Goal: Task Accomplishment & Management: Manage account settings

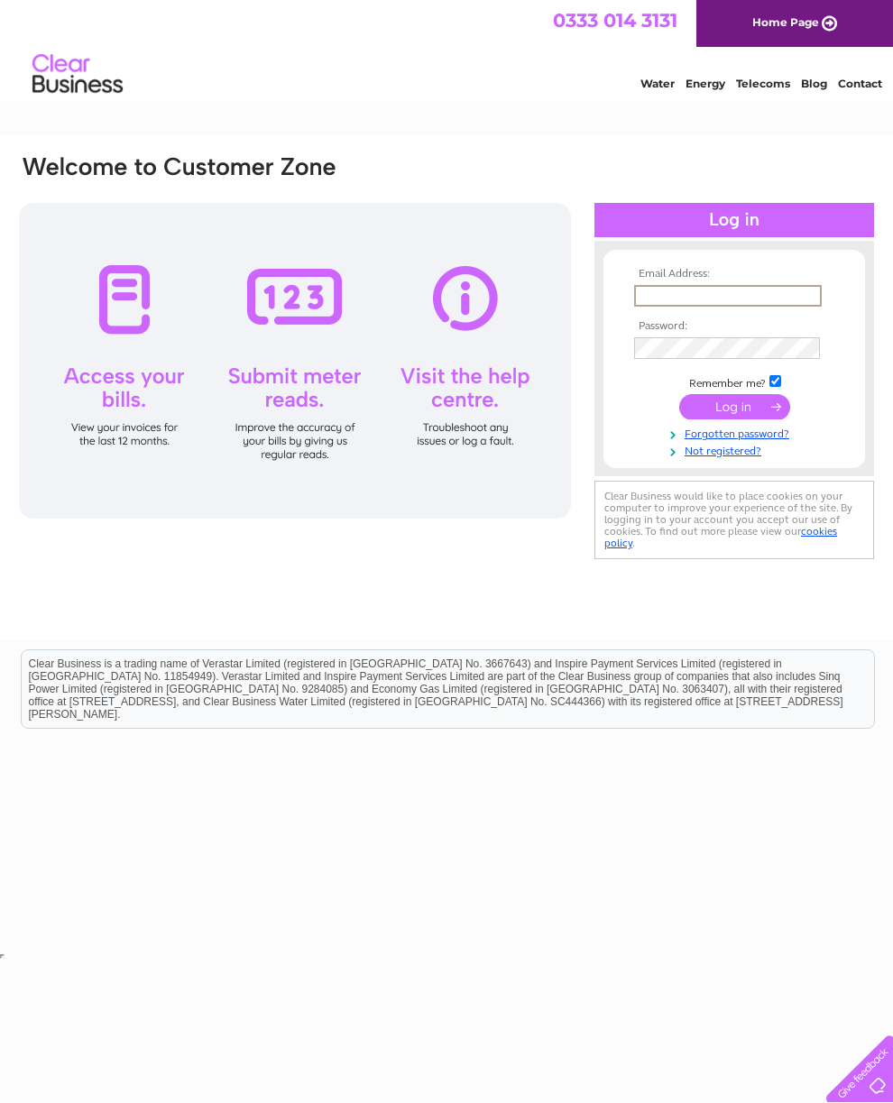
click at [777, 297] on input "text" at bounding box center [728, 296] width 188 height 22
type input "Cabspk68c@yahoo.co.uk"
click at [734, 413] on input "submit" at bounding box center [734, 404] width 111 height 25
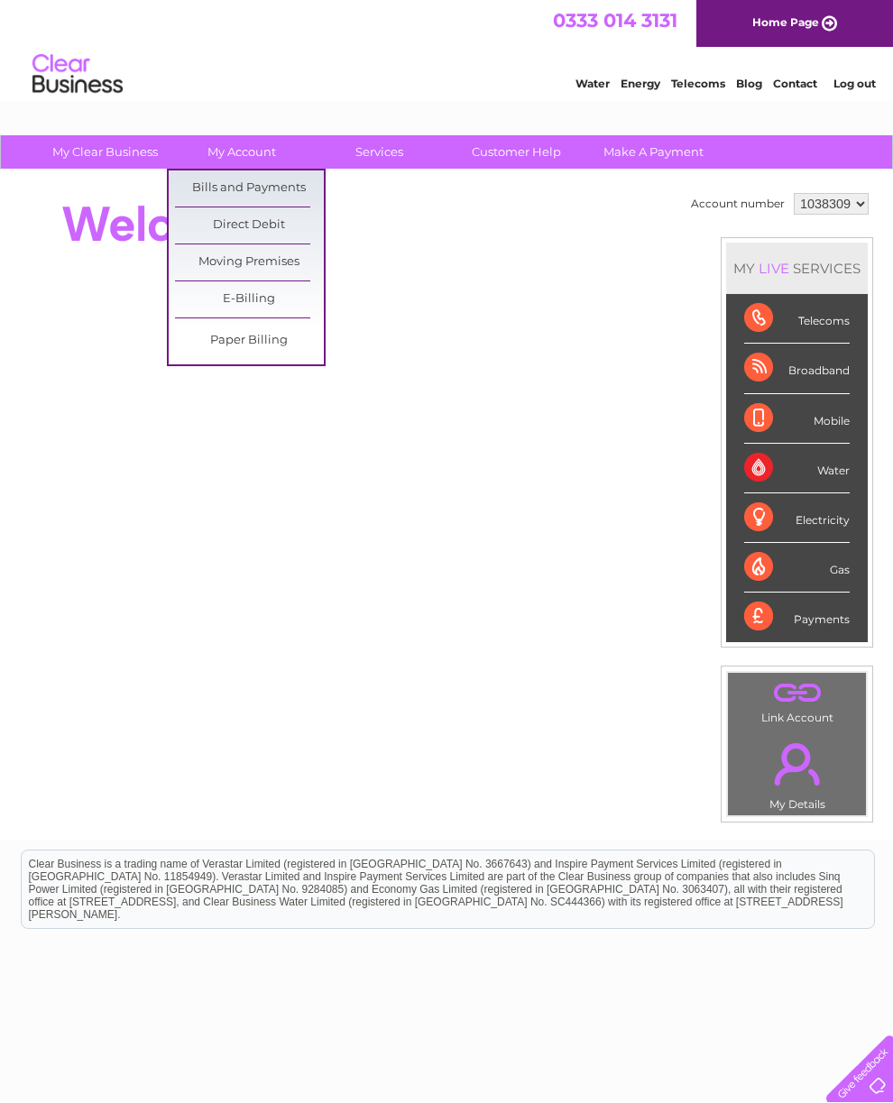
click at [307, 188] on link "Bills and Payments" at bounding box center [249, 188] width 149 height 36
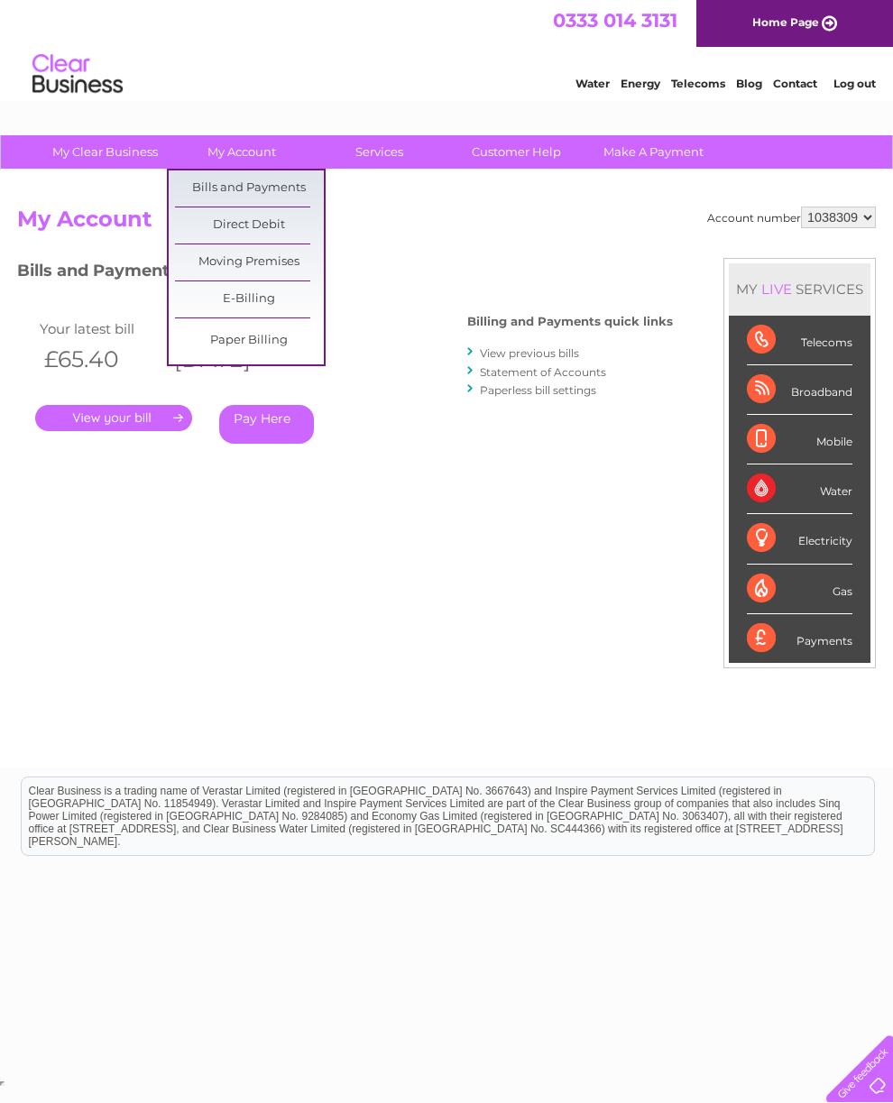
click at [299, 192] on link "Bills and Payments" at bounding box center [249, 188] width 149 height 36
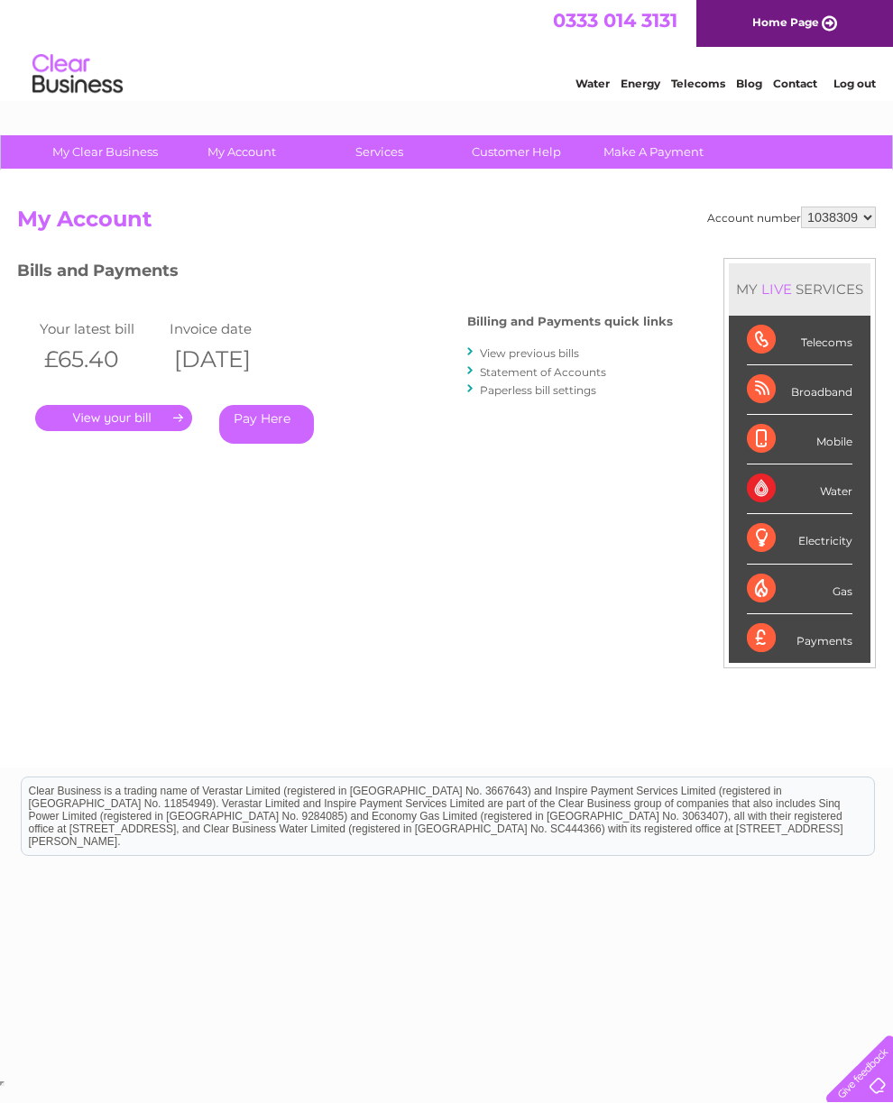
click at [549, 356] on link "View previous bills" at bounding box center [529, 353] width 99 height 14
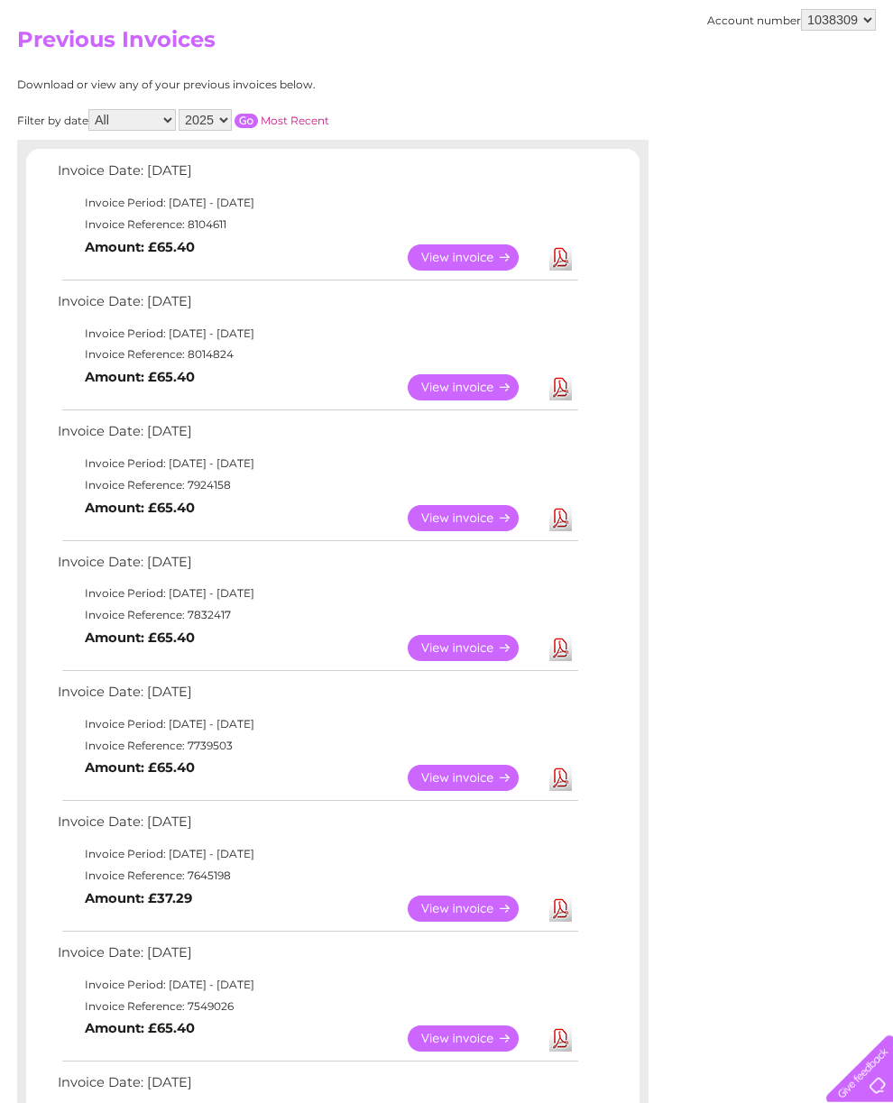
scroll to position [181, 0]
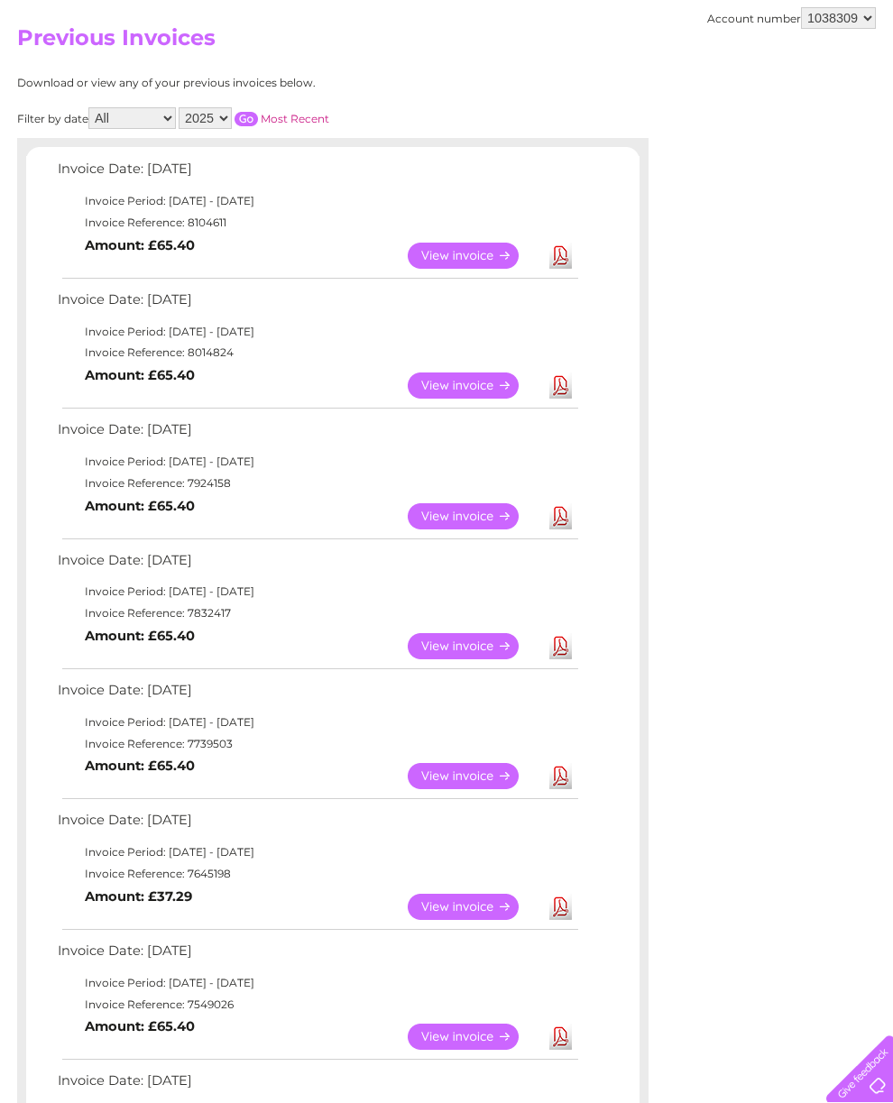
click at [492, 659] on link "View" at bounding box center [474, 646] width 133 height 26
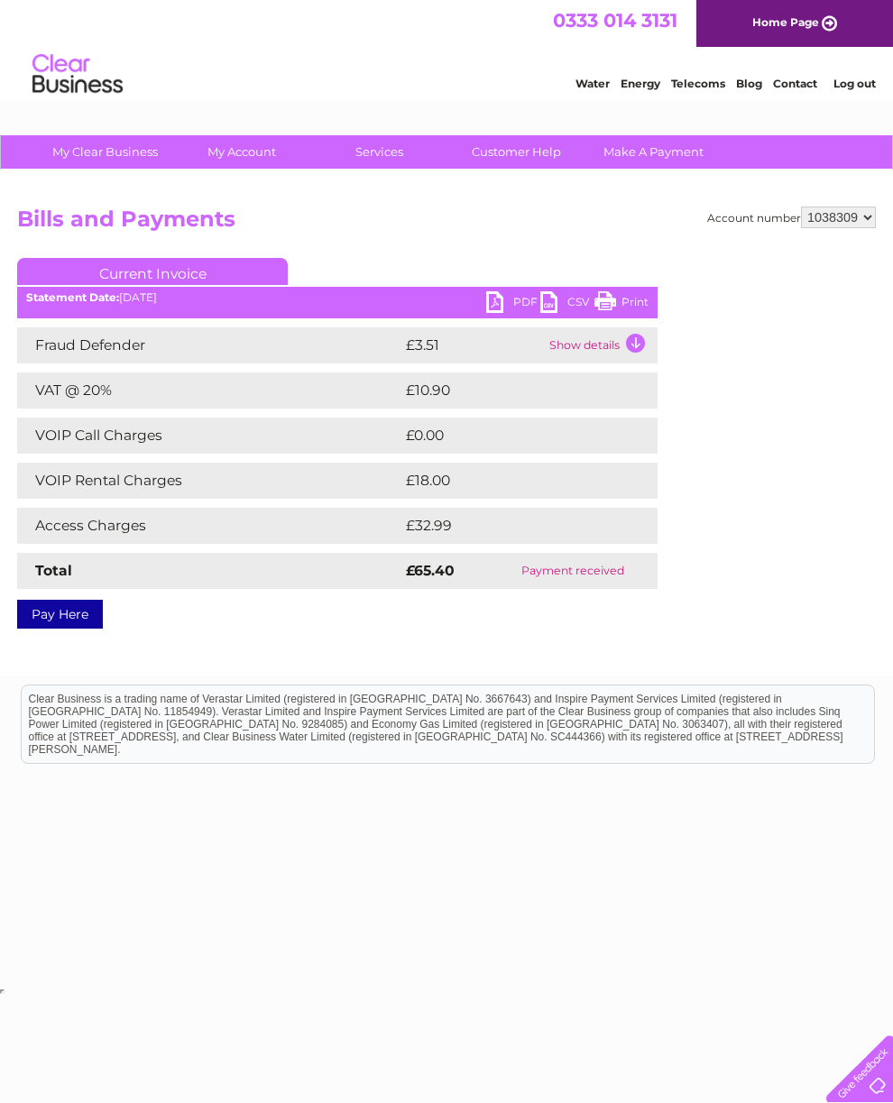
click at [619, 296] on link "Print" at bounding box center [621, 304] width 54 height 26
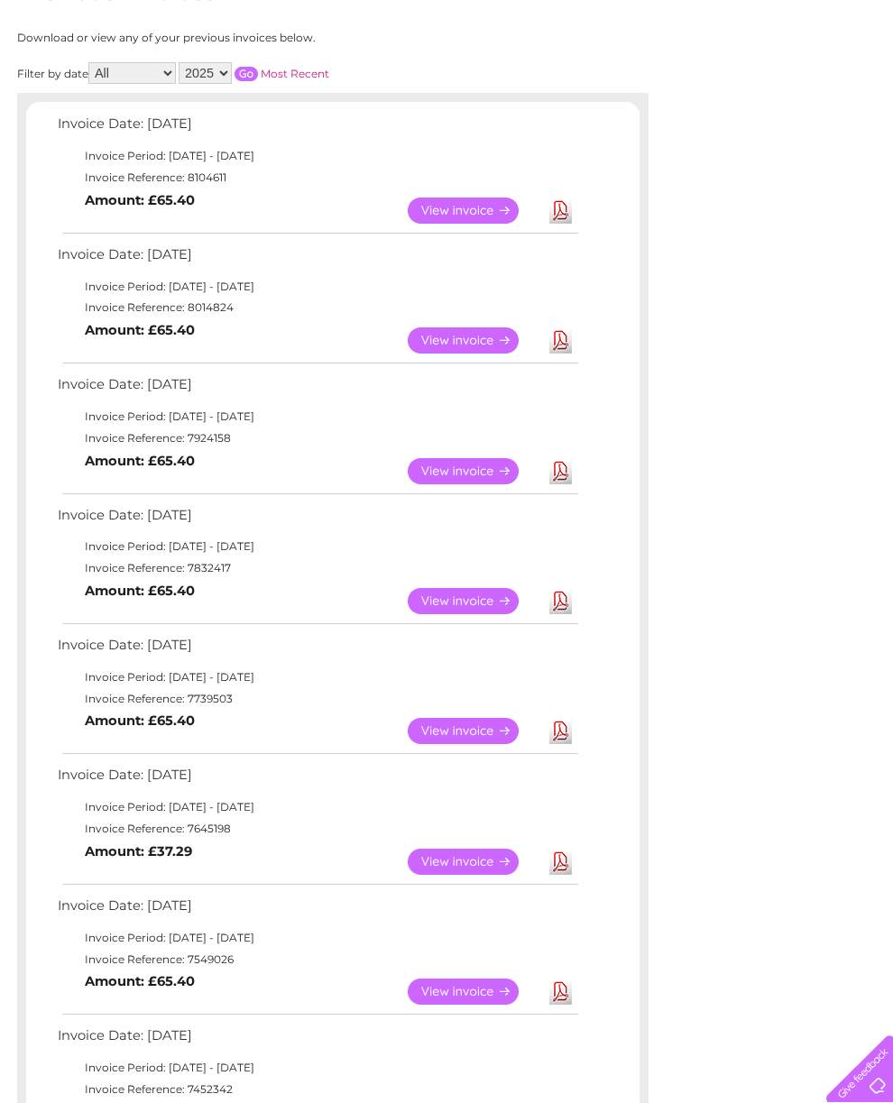
click at [557, 484] on link "Download" at bounding box center [560, 471] width 23 height 26
click at [567, 340] on link "Download" at bounding box center [560, 340] width 23 height 26
click at [561, 221] on link "Download" at bounding box center [560, 211] width 23 height 26
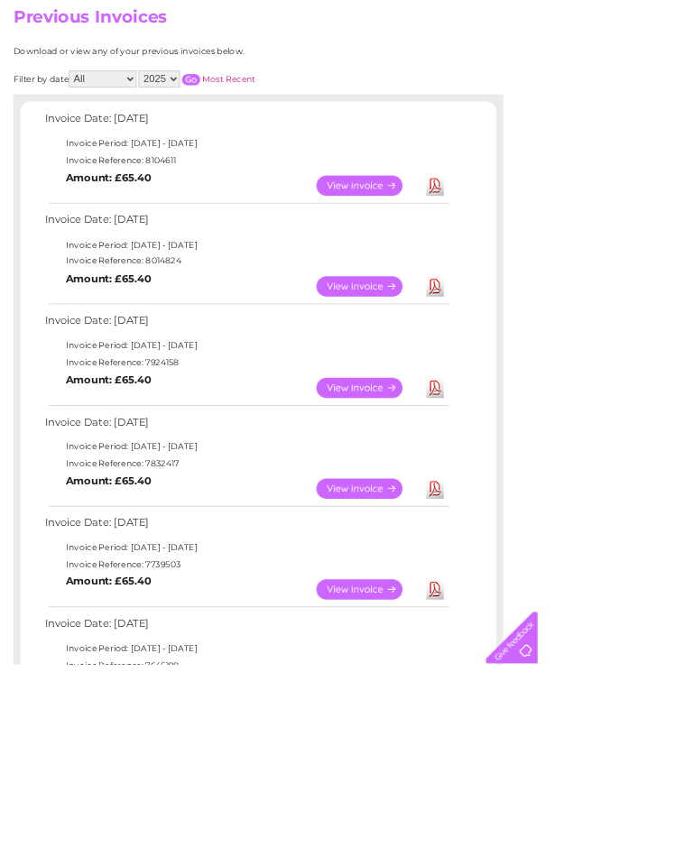
click at [561, 629] on link "Download" at bounding box center [560, 630] width 23 height 26
click at [564, 245] on link "Download" at bounding box center [560, 239] width 23 height 26
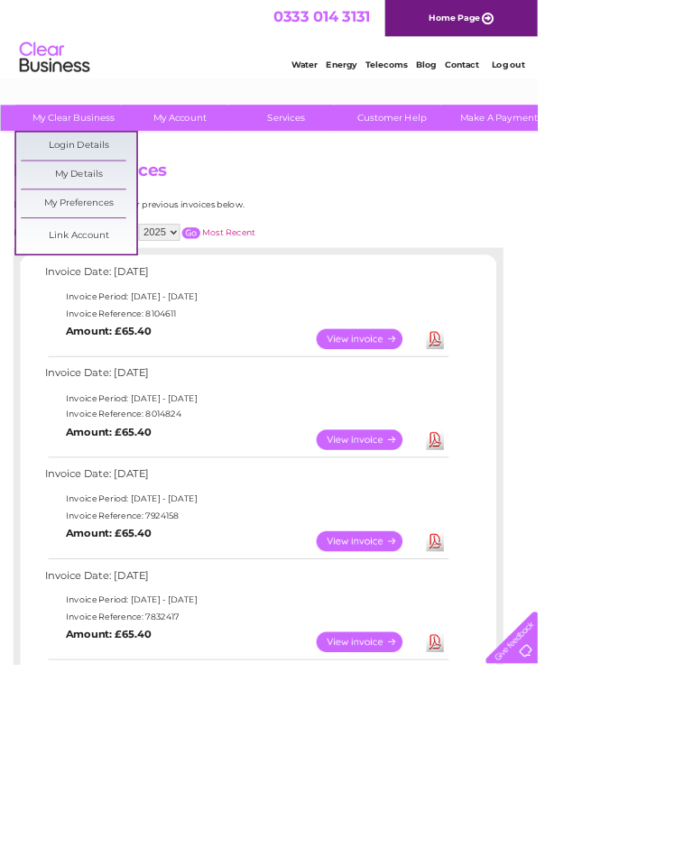
click at [139, 225] on link "My Details" at bounding box center [101, 225] width 149 height 36
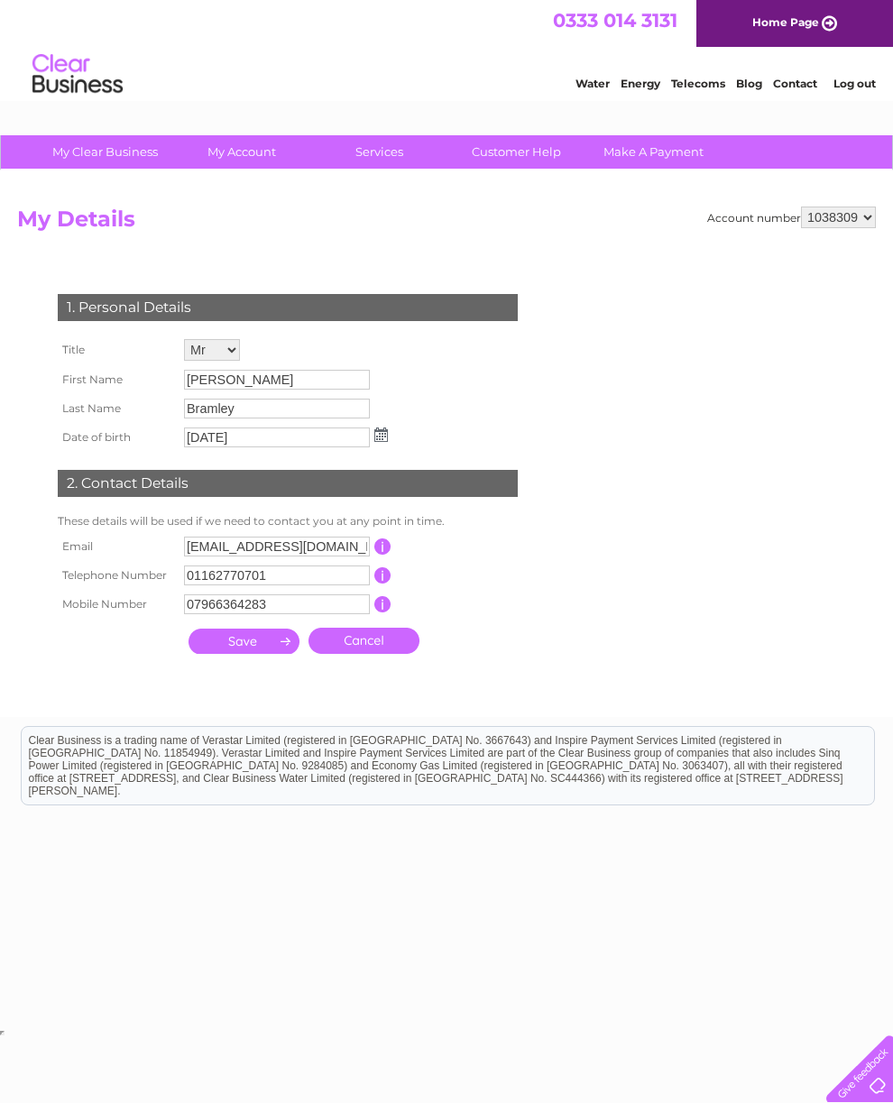
click at [300, 390] on input "Colin" at bounding box center [277, 380] width 186 height 20
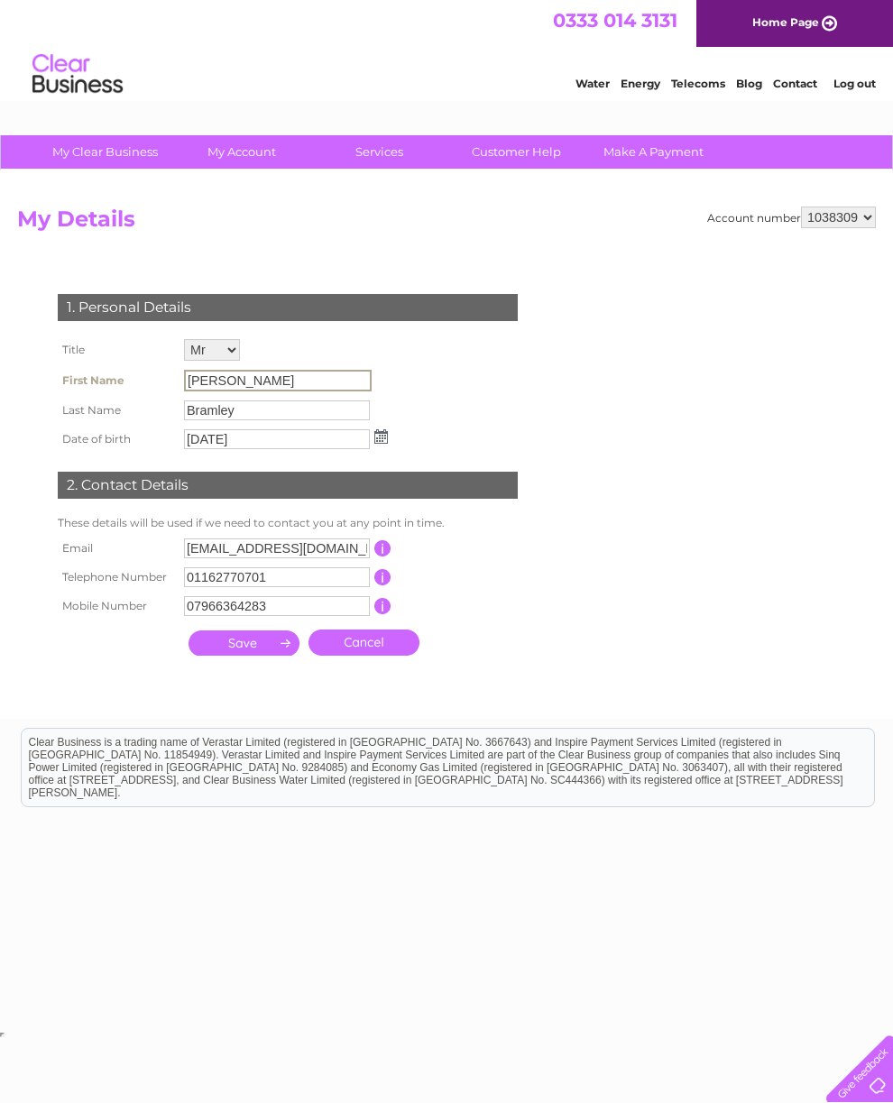
click at [287, 373] on input "Colin" at bounding box center [278, 381] width 188 height 22
click at [272, 377] on input "Colin" at bounding box center [278, 381] width 188 height 22
click at [299, 377] on input "Colin" at bounding box center [278, 381] width 188 height 22
click at [298, 377] on input "Colin" at bounding box center [278, 381] width 188 height 22
click at [303, 387] on input "Colin" at bounding box center [278, 381] width 188 height 22
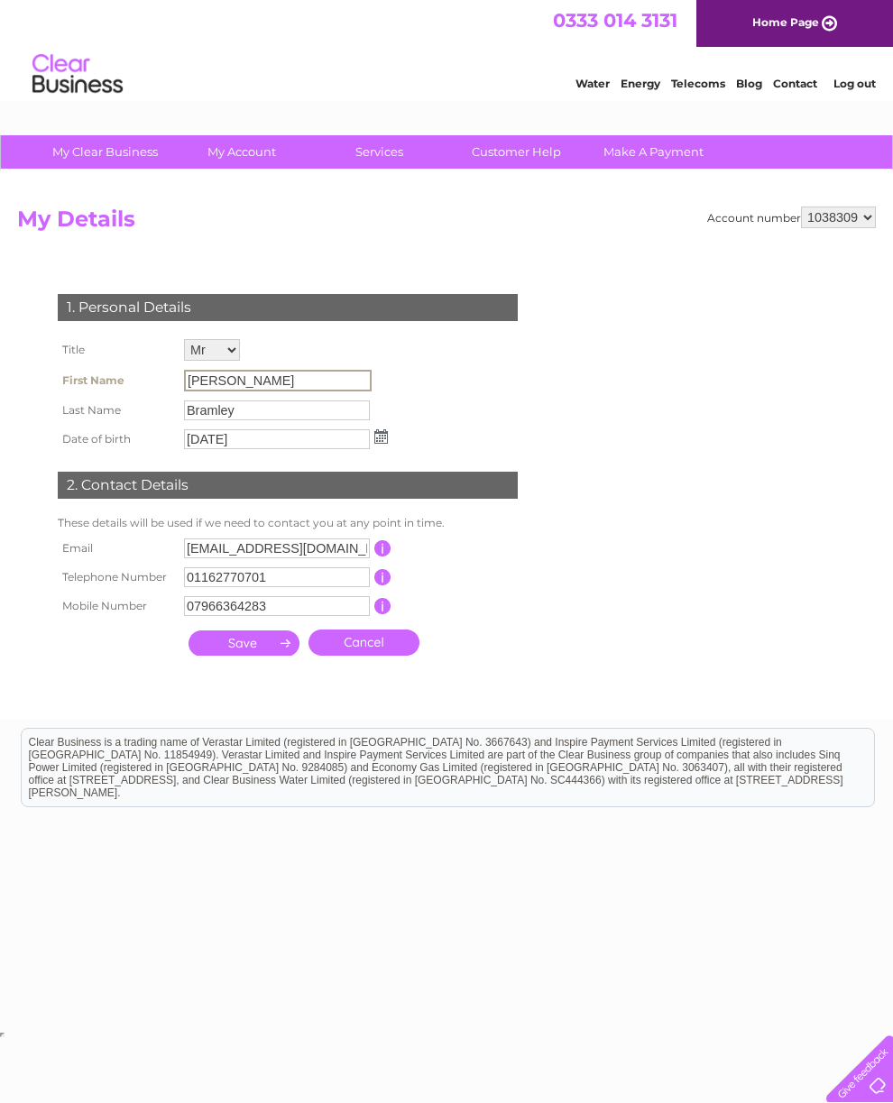
click at [291, 387] on input "Colin" at bounding box center [278, 381] width 188 height 22
click at [285, 380] on input "Colin" at bounding box center [278, 381] width 188 height 22
click at [549, 608] on div "1. Personal Details Title Mr Mrs Ms Miss Dr Rev Prof Other First Name Colin Las…" at bounding box center [291, 470] width 548 height 389
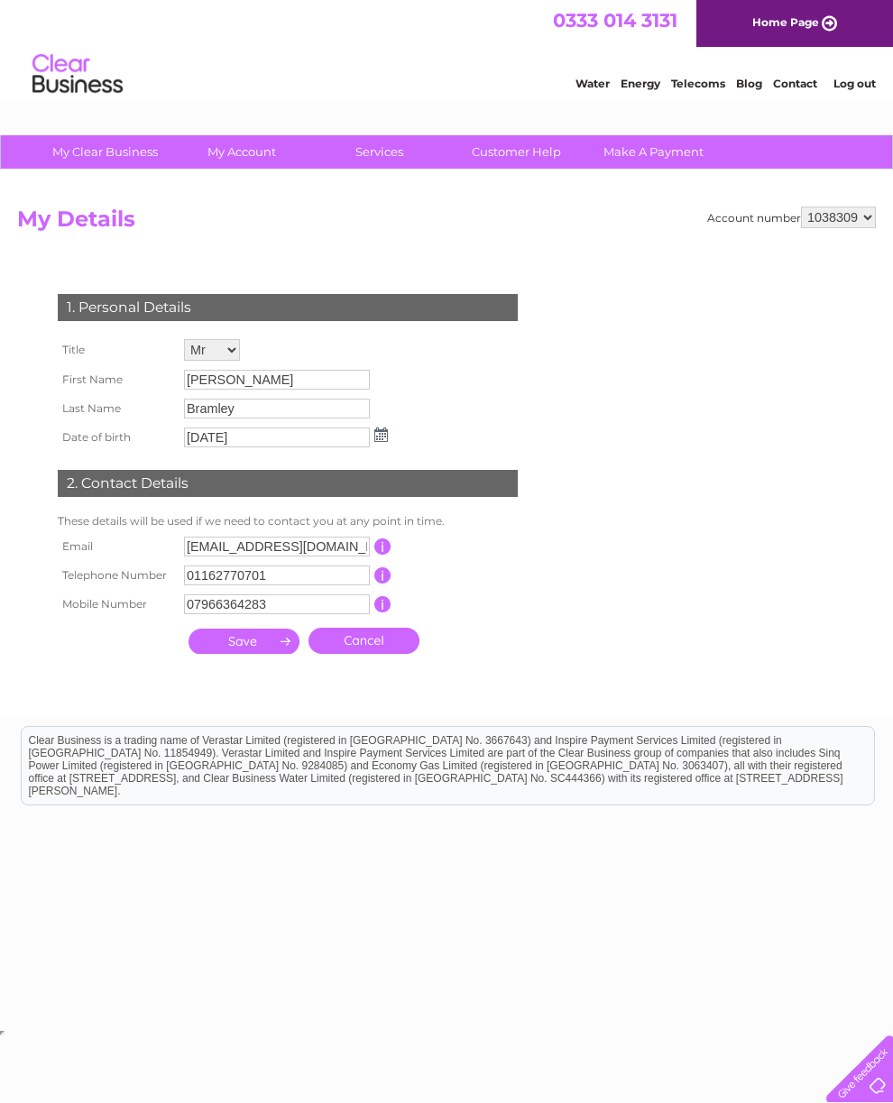
click at [311, 372] on input "Colin" at bounding box center [277, 380] width 186 height 20
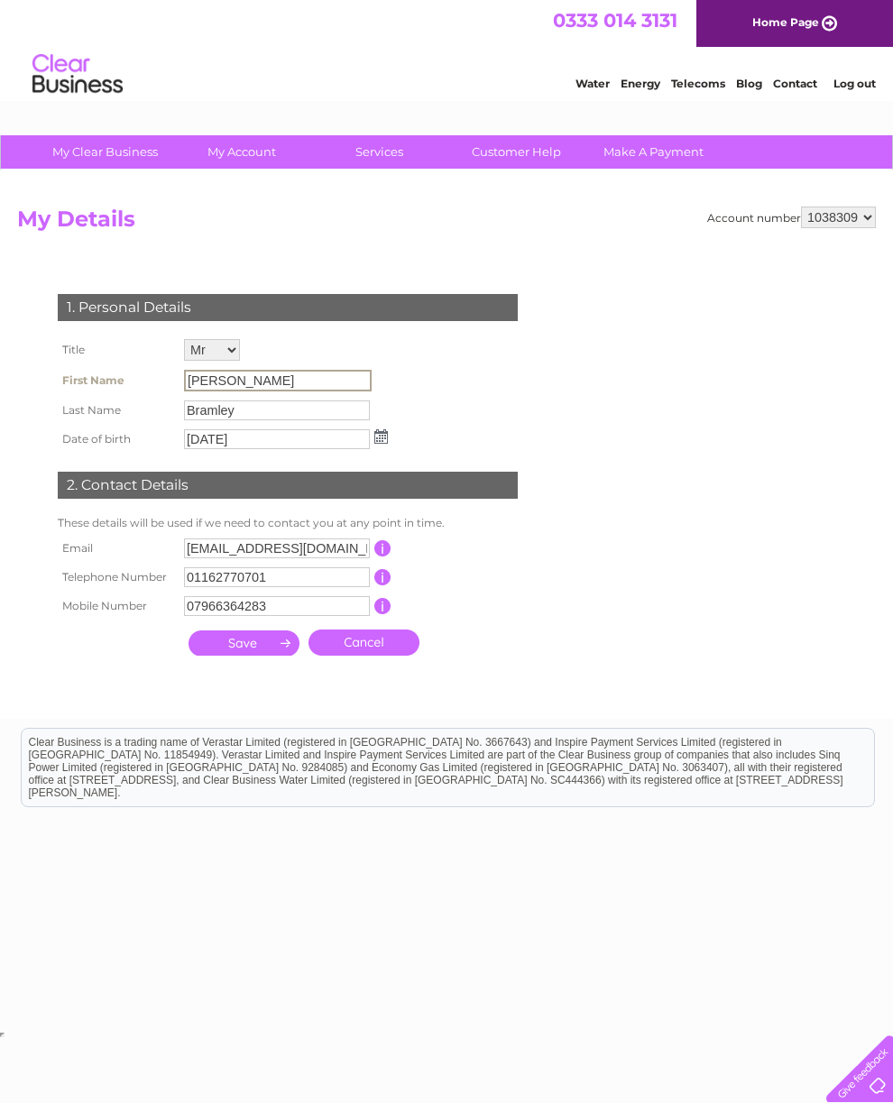
click at [309, 418] on input "Bramley" at bounding box center [277, 410] width 186 height 20
click at [317, 449] on input "29/10/1959" at bounding box center [277, 439] width 186 height 20
click at [321, 418] on input "Bramley" at bounding box center [277, 409] width 186 height 20
click at [329, 411] on input "Bramley" at bounding box center [278, 410] width 188 height 22
click at [329, 409] on input "Bramley" at bounding box center [278, 410] width 188 height 22
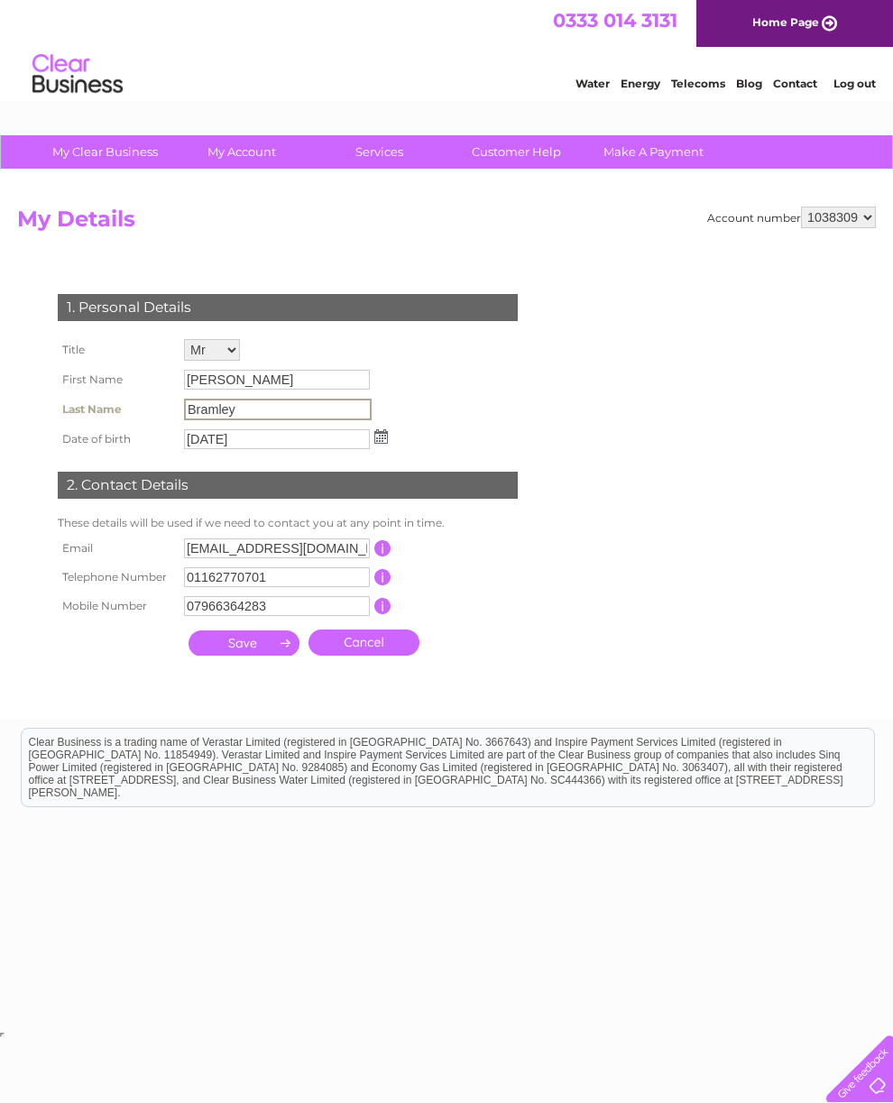
click at [366, 420] on input "Bramley" at bounding box center [278, 410] width 188 height 22
click at [329, 387] on input "Colin" at bounding box center [277, 380] width 186 height 20
click at [336, 387] on input "Colin" at bounding box center [278, 381] width 188 height 22
click at [332, 380] on input "Colin" at bounding box center [278, 381] width 188 height 22
click at [312, 558] on input "cabspk68c@yahoo.co.uk" at bounding box center [277, 548] width 186 height 20
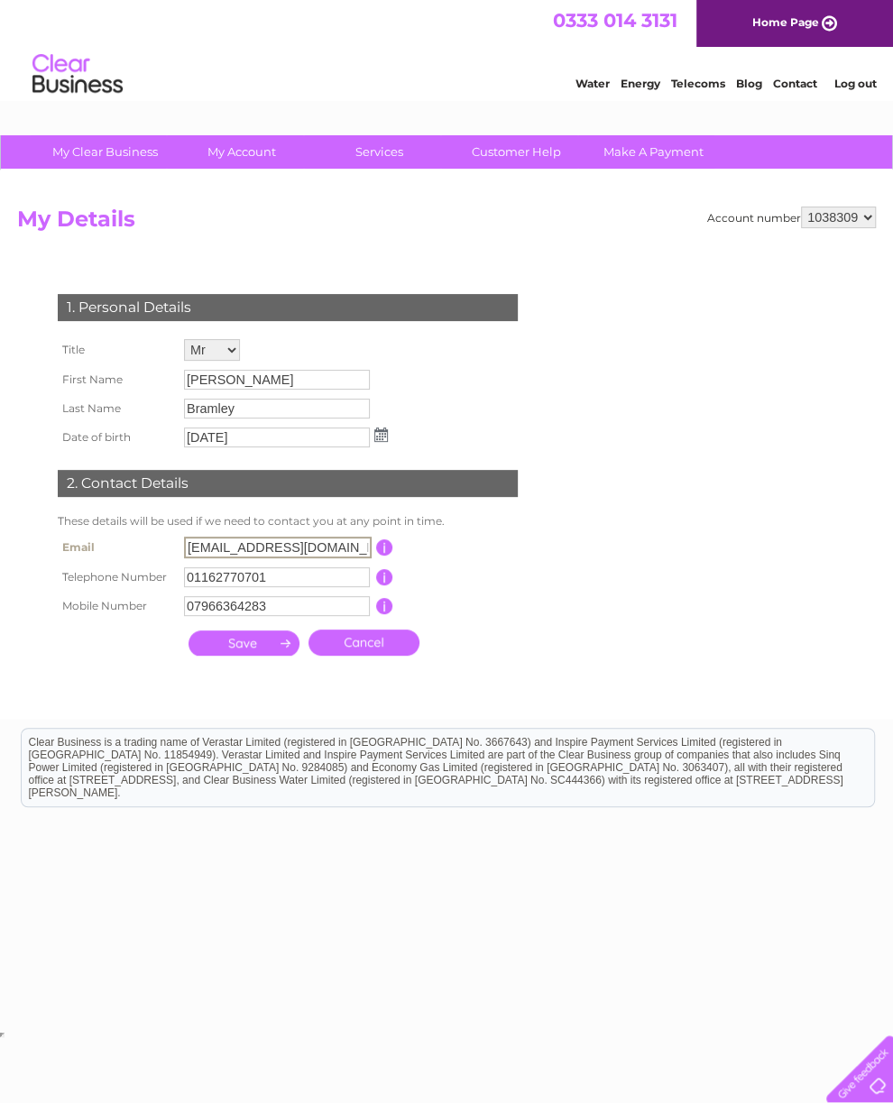
click at [350, 558] on input "cabspk68c@yahoo.co.uk" at bounding box center [278, 548] width 188 height 22
type input "cabspkltd1@gmail.com"
click at [329, 616] on input "07966364283" at bounding box center [277, 606] width 186 height 20
type input "07717364140"
click at [314, 380] on input "Colin" at bounding box center [277, 380] width 186 height 20
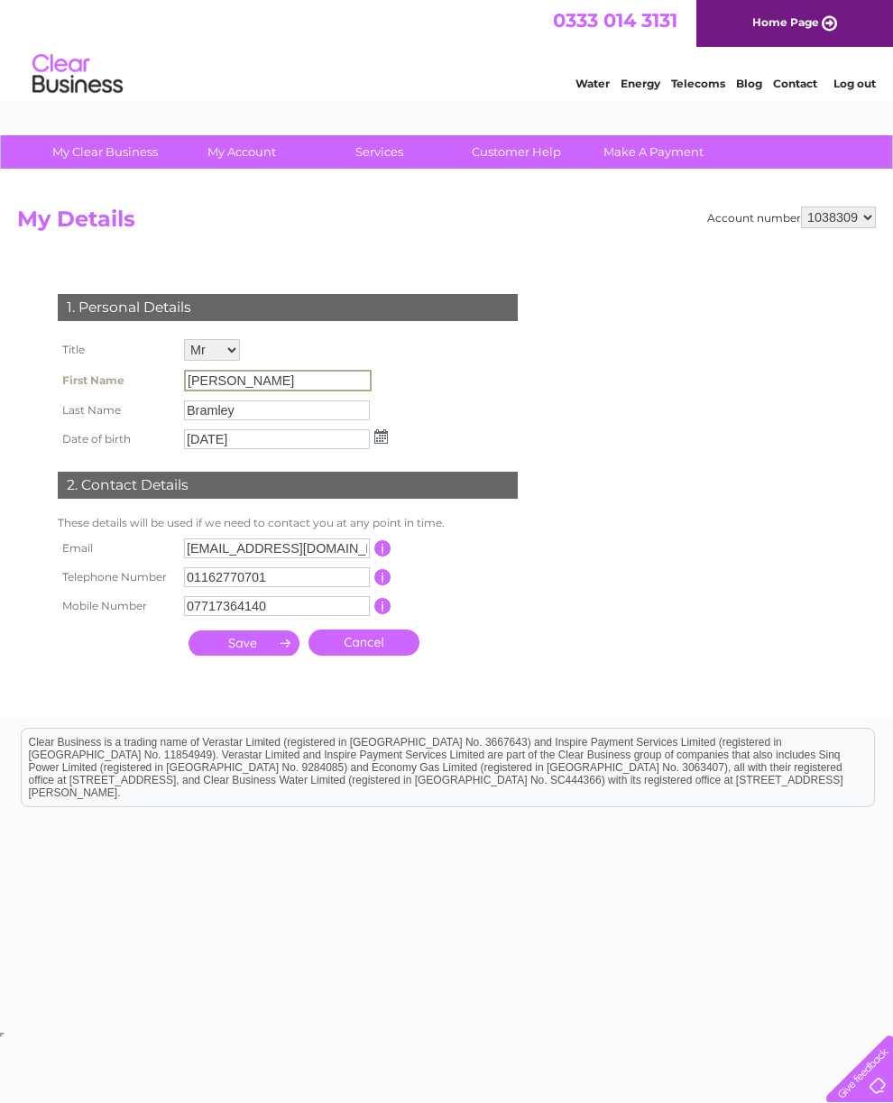
click at [222, 357] on select "Mr Mrs Ms Miss Dr Rev Prof Other" at bounding box center [212, 350] width 56 height 22
click at [296, 381] on input "Colin" at bounding box center [277, 382] width 186 height 20
click at [264, 387] on input "Colin" at bounding box center [278, 381] width 188 height 22
click at [253, 384] on input "Colin" at bounding box center [278, 381] width 188 height 22
click at [461, 393] on div "1. Personal Details Title Mr Mrs Ms Miss Dr Rev Prof Other First Name Colin Las…" at bounding box center [291, 470] width 548 height 389
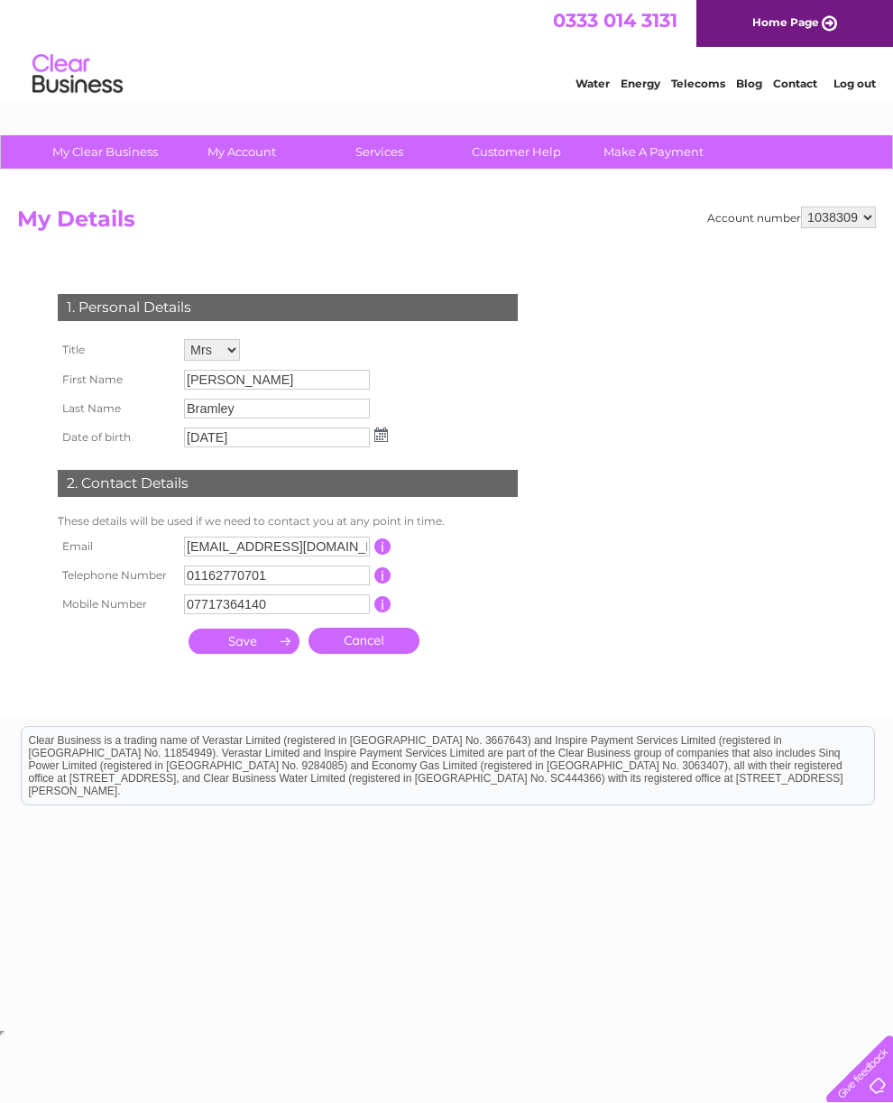
click at [231, 346] on select "Mr Mrs Ms Miss Dr Rev Prof Other" at bounding box center [212, 350] width 56 height 22
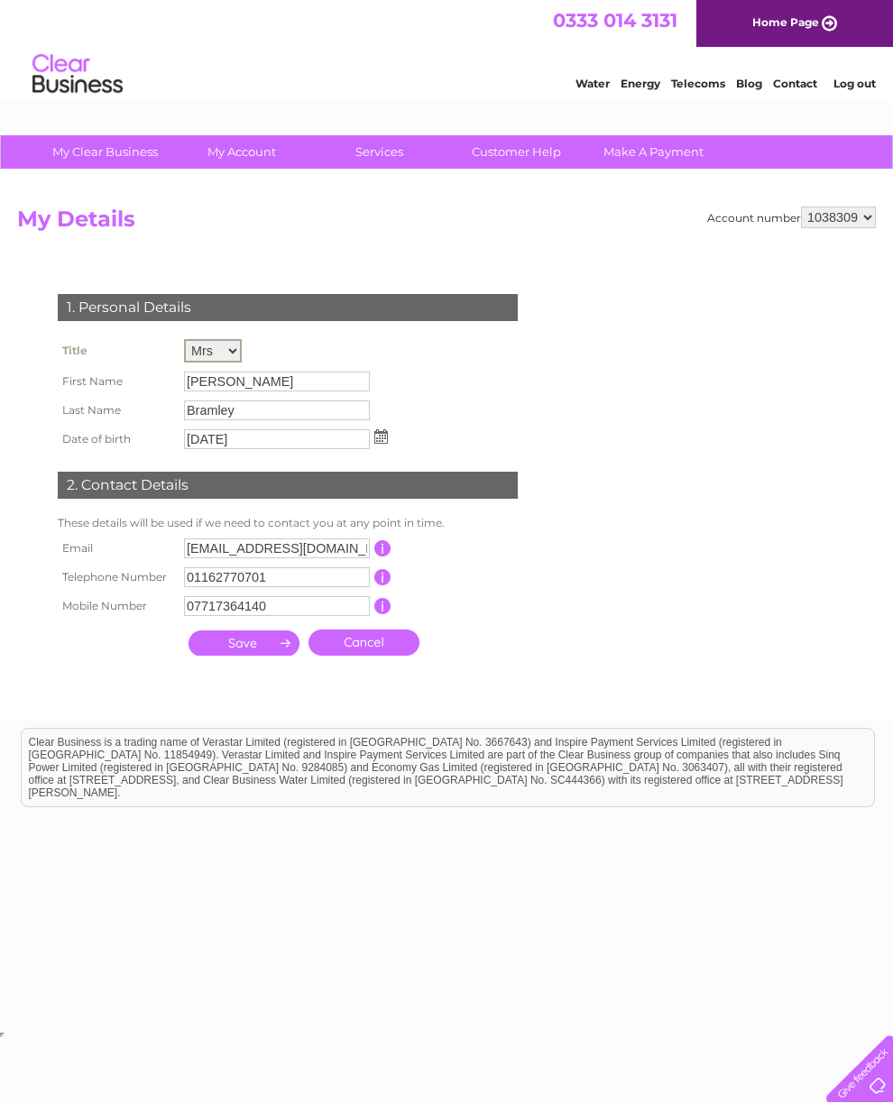
select select "Mr"
click at [376, 440] on img at bounding box center [381, 436] width 14 height 14
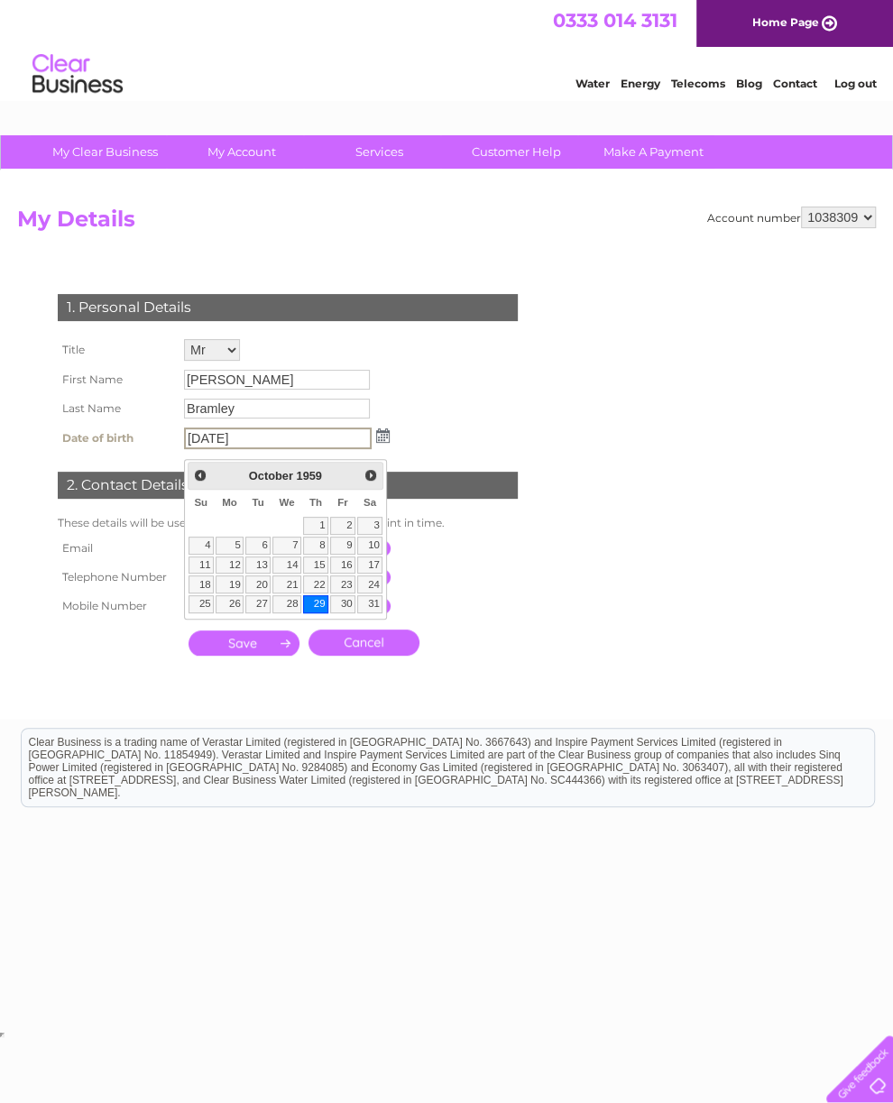
click at [522, 381] on div "1. Personal Details Title Mr Mrs Ms Miss Dr Rev Prof Other First Name Colin Las…" at bounding box center [291, 470] width 548 height 389
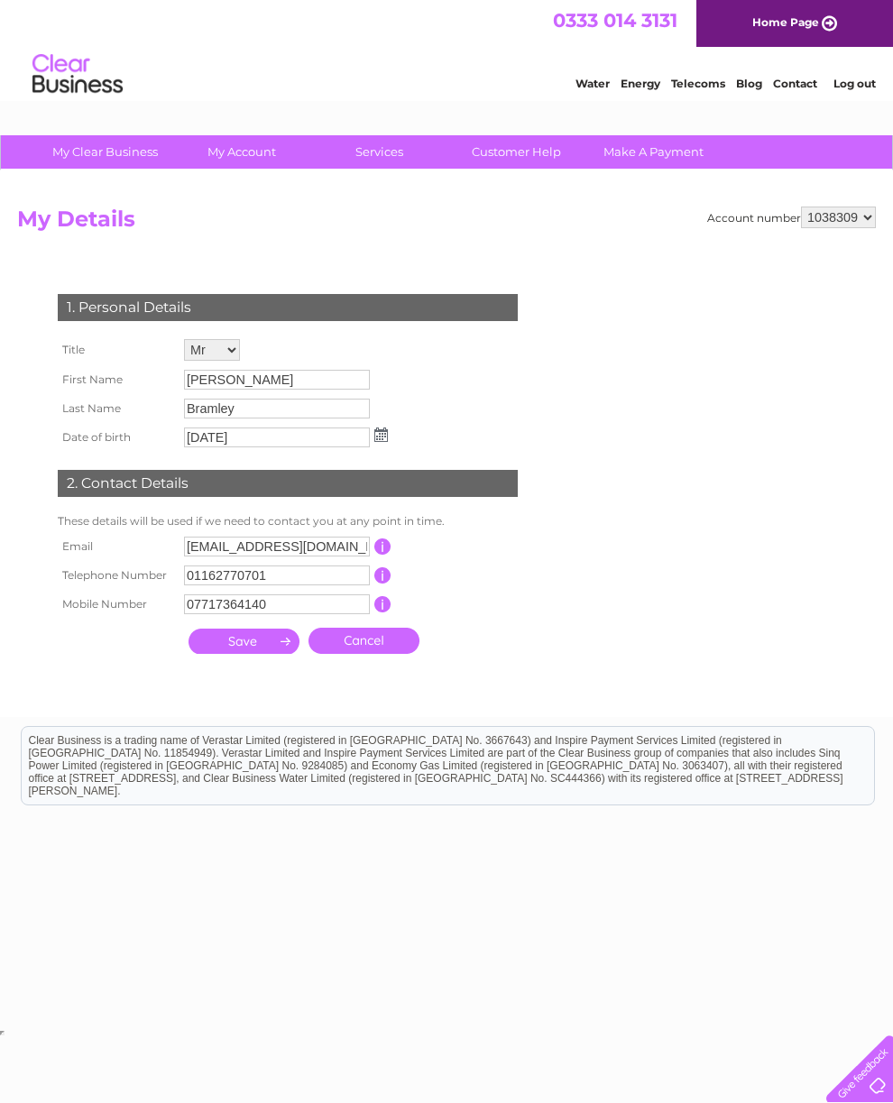
click at [335, 377] on input "Colin" at bounding box center [277, 380] width 186 height 20
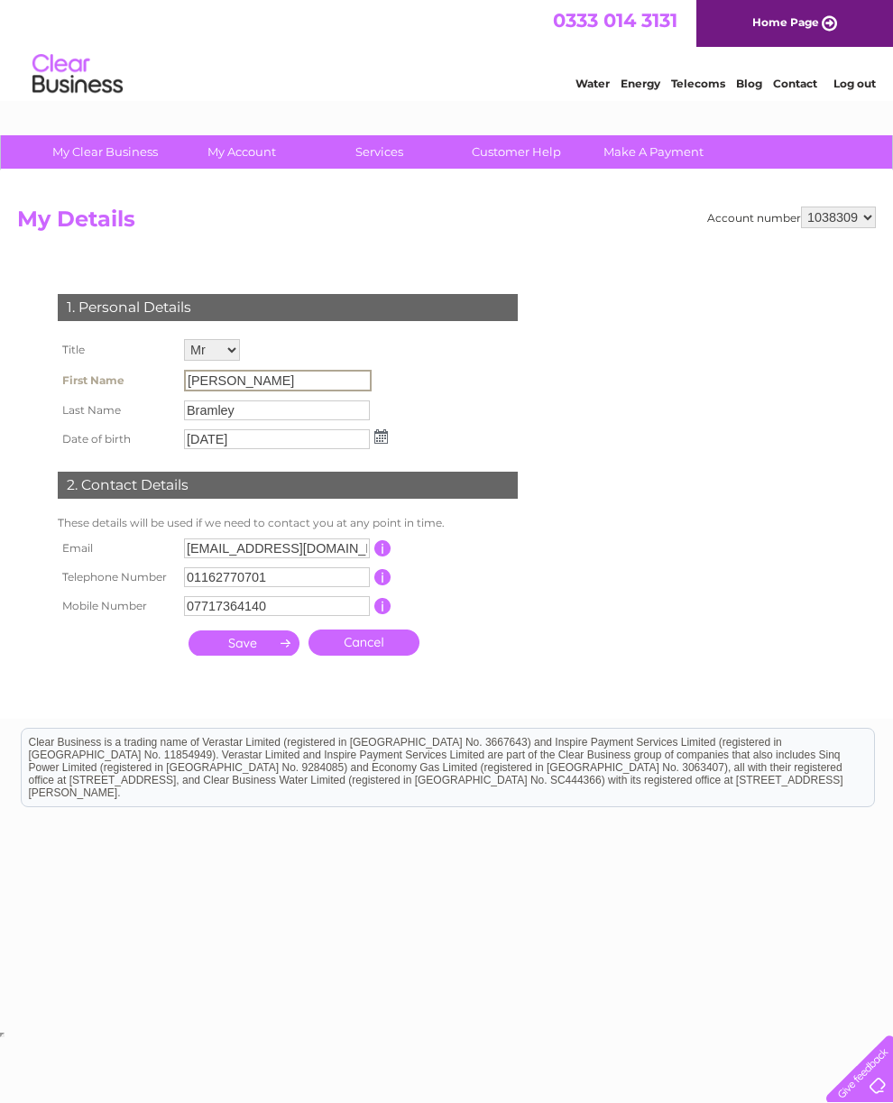
click at [335, 382] on input "Colin" at bounding box center [278, 381] width 188 height 22
click at [335, 380] on input "Colin" at bounding box center [278, 381] width 188 height 22
click at [327, 385] on input "Colin" at bounding box center [278, 381] width 188 height 22
click at [265, 656] on input "submit" at bounding box center [243, 642] width 111 height 25
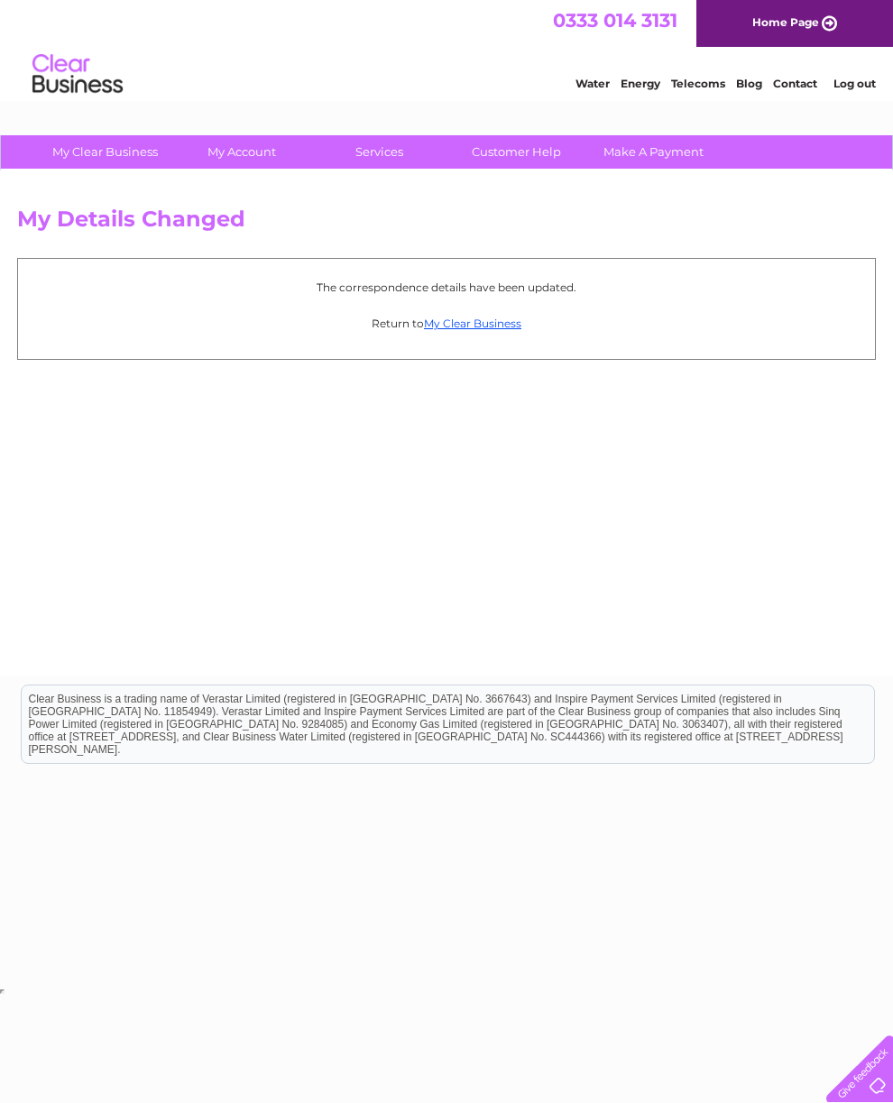
click at [492, 330] on link "My Clear Business" at bounding box center [472, 324] width 97 height 14
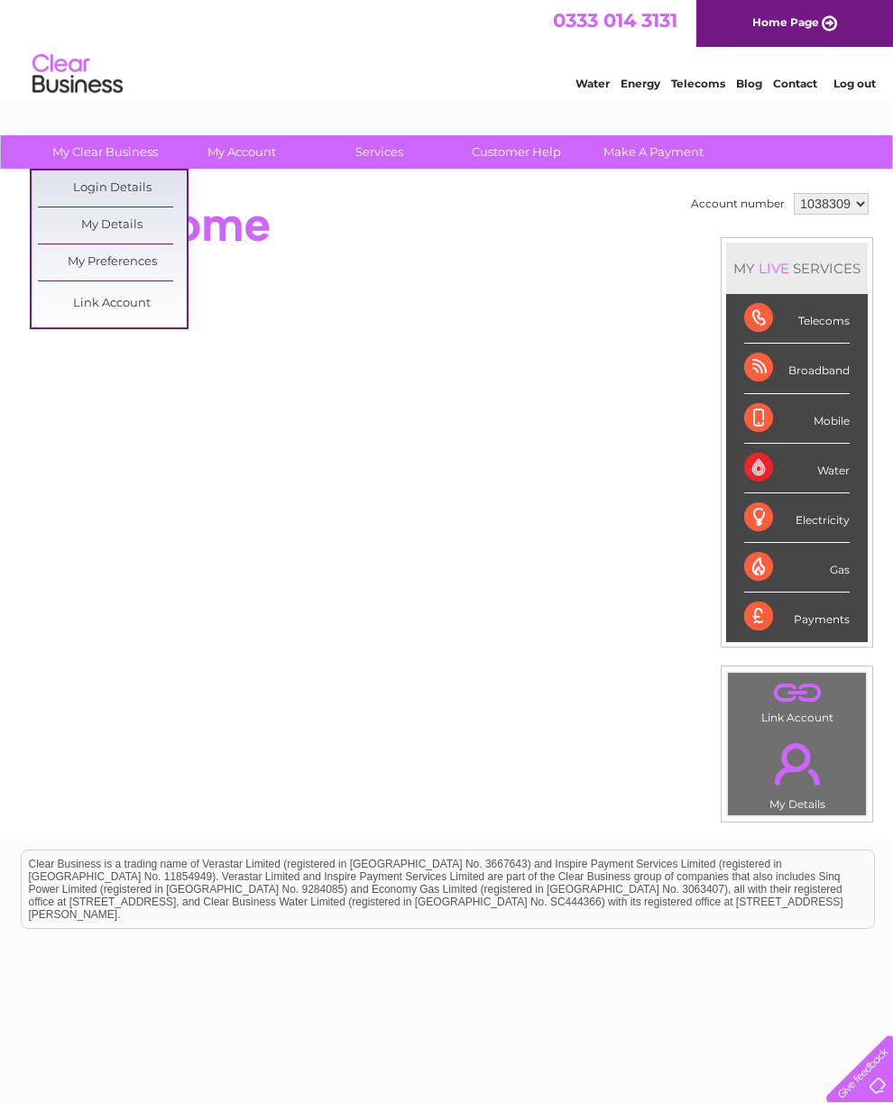
click at [160, 262] on link "My Preferences" at bounding box center [112, 262] width 149 height 36
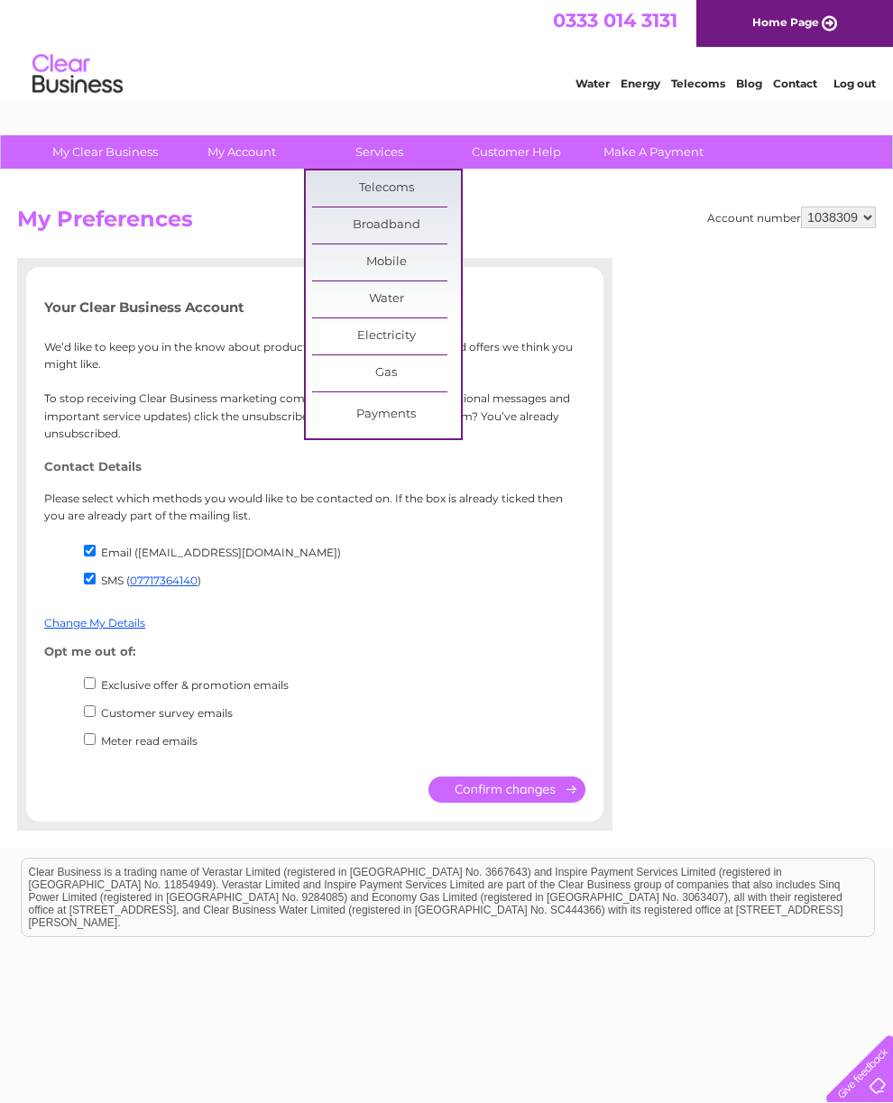
click at [524, 164] on link "Customer Help" at bounding box center [516, 151] width 149 height 33
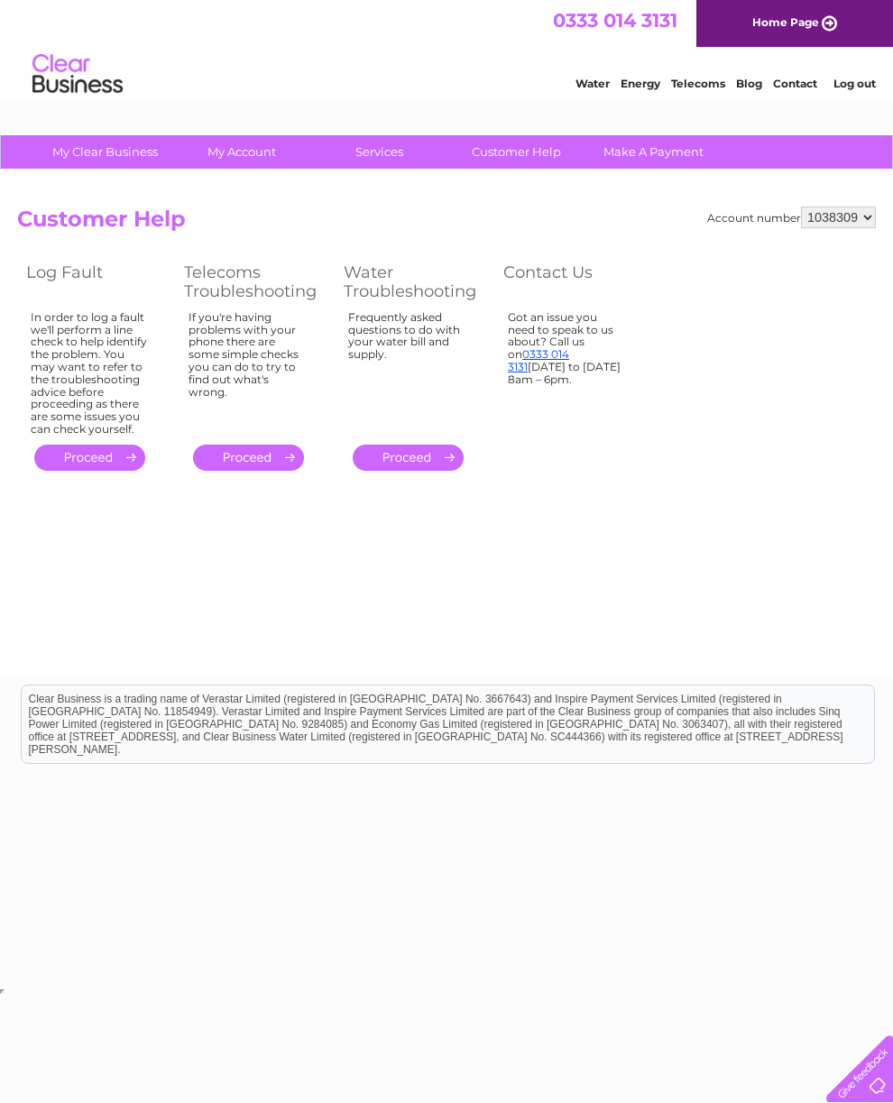
click at [666, 153] on link "Make A Payment" at bounding box center [653, 151] width 149 height 33
click at [680, 155] on link "Make A Payment" at bounding box center [653, 151] width 149 height 33
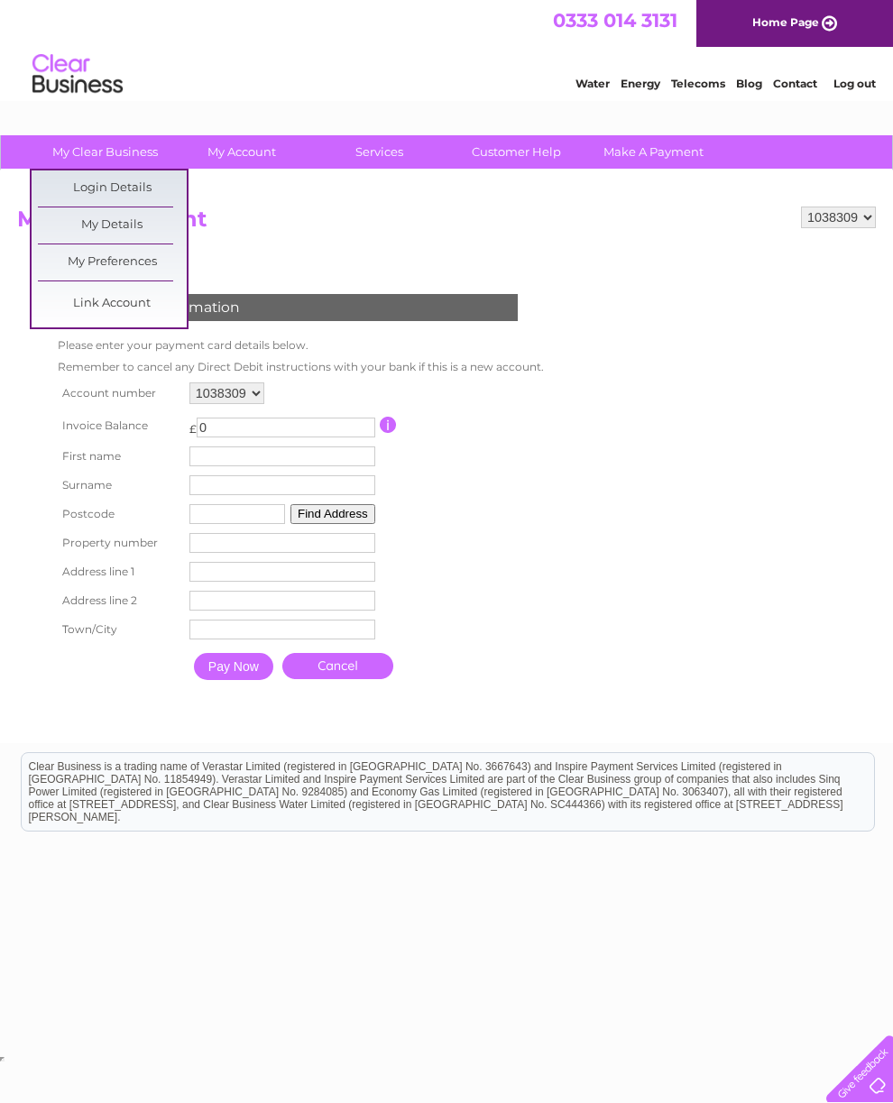
click at [162, 183] on link "Login Details" at bounding box center [112, 188] width 149 height 36
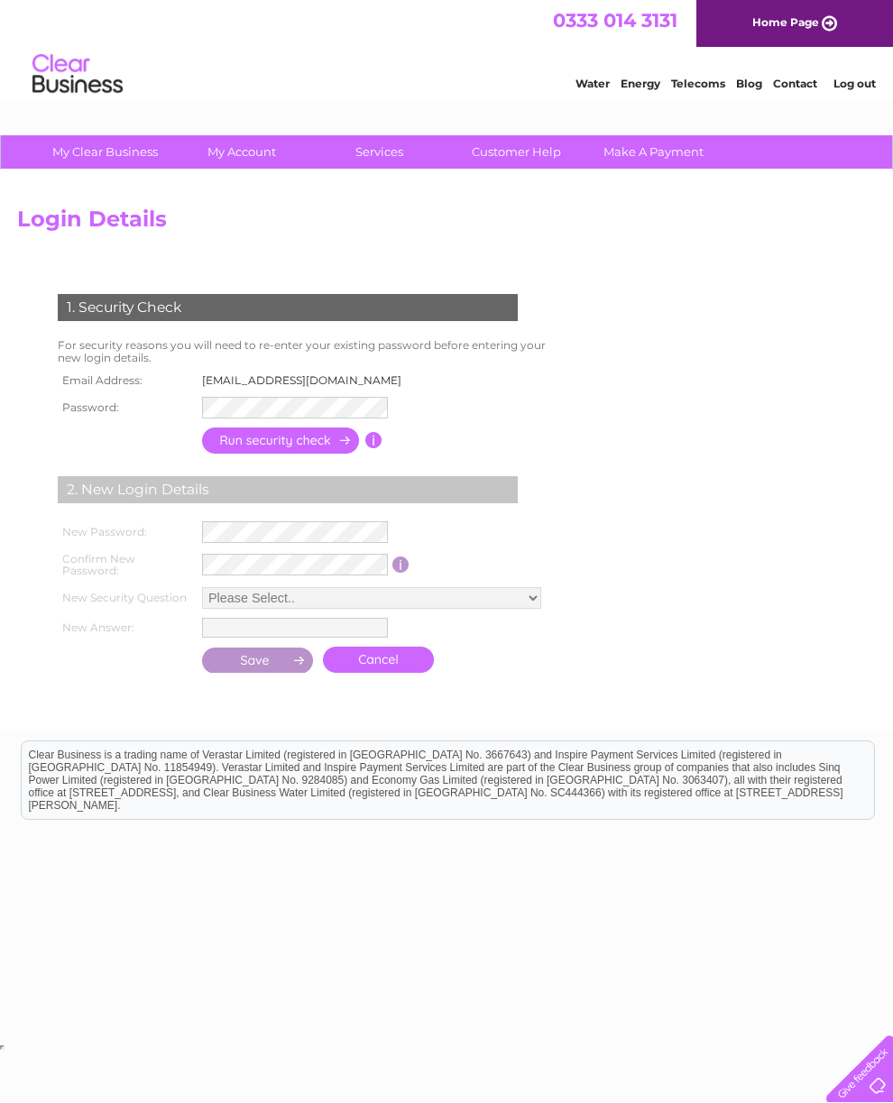
click at [351, 391] on td "[EMAIL_ADDRESS][DOMAIN_NAME]" at bounding box center [307, 380] width 219 height 23
click at [368, 444] on input "button" at bounding box center [373, 440] width 17 height 16
click at [302, 442] on input "button" at bounding box center [281, 440] width 159 height 26
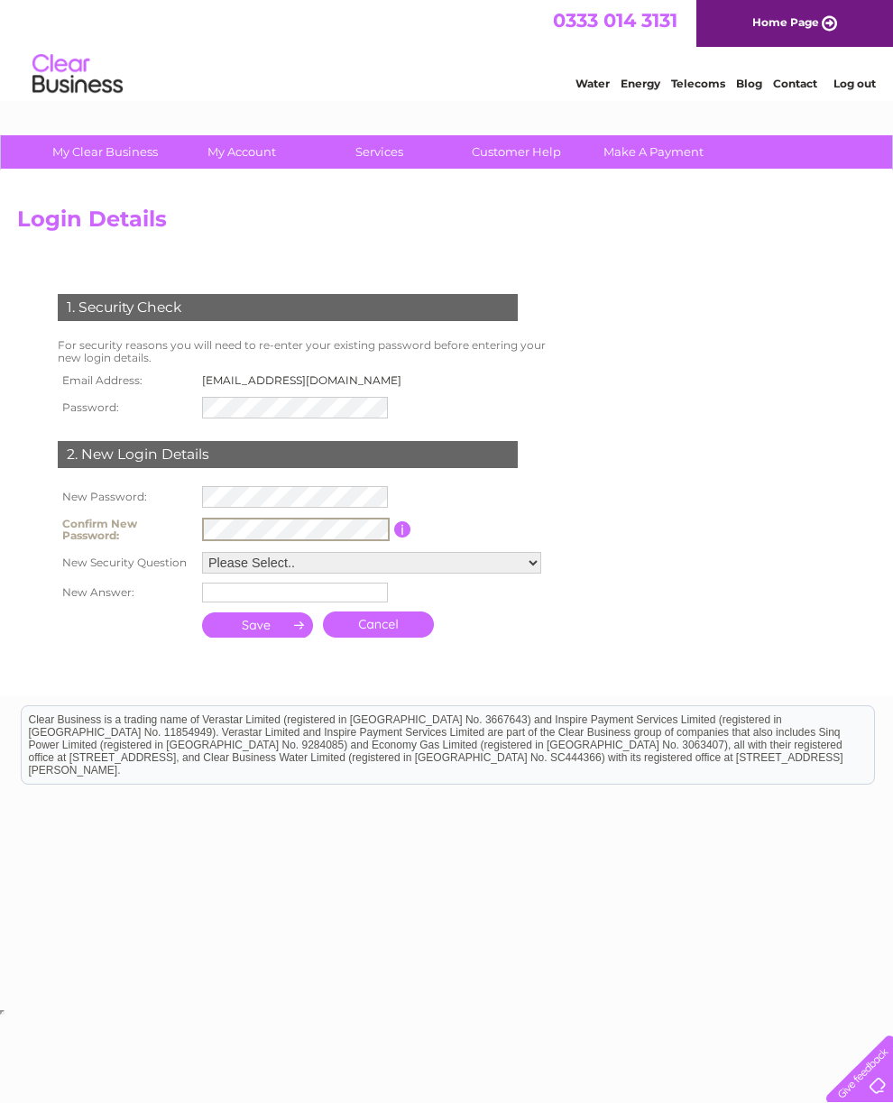
click at [488, 556] on select "Please Select.. In what town or city was your first job? In what town or city d…" at bounding box center [371, 563] width 339 height 22
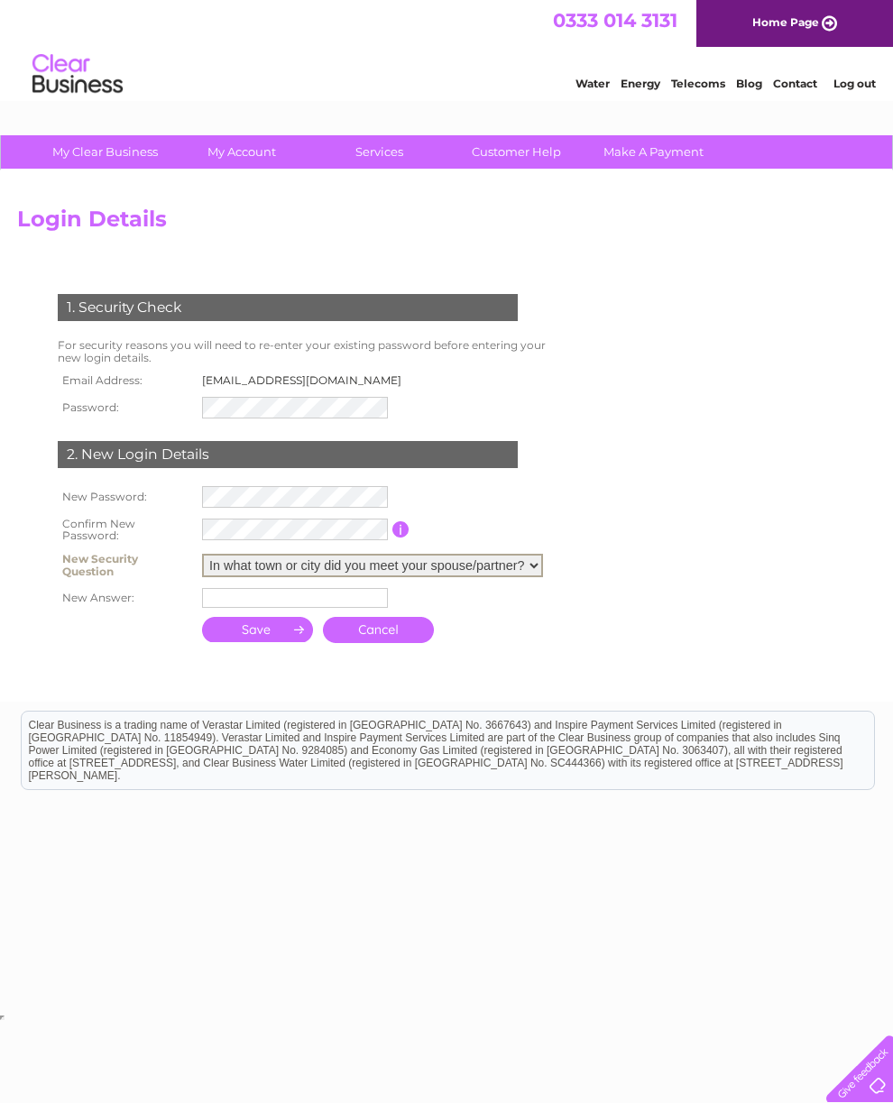
click at [524, 555] on select "Please Select.. In what town or city was your first job? In what town or city d…" at bounding box center [372, 565] width 341 height 23
select select "3"
click at [309, 590] on input "text" at bounding box center [295, 598] width 186 height 20
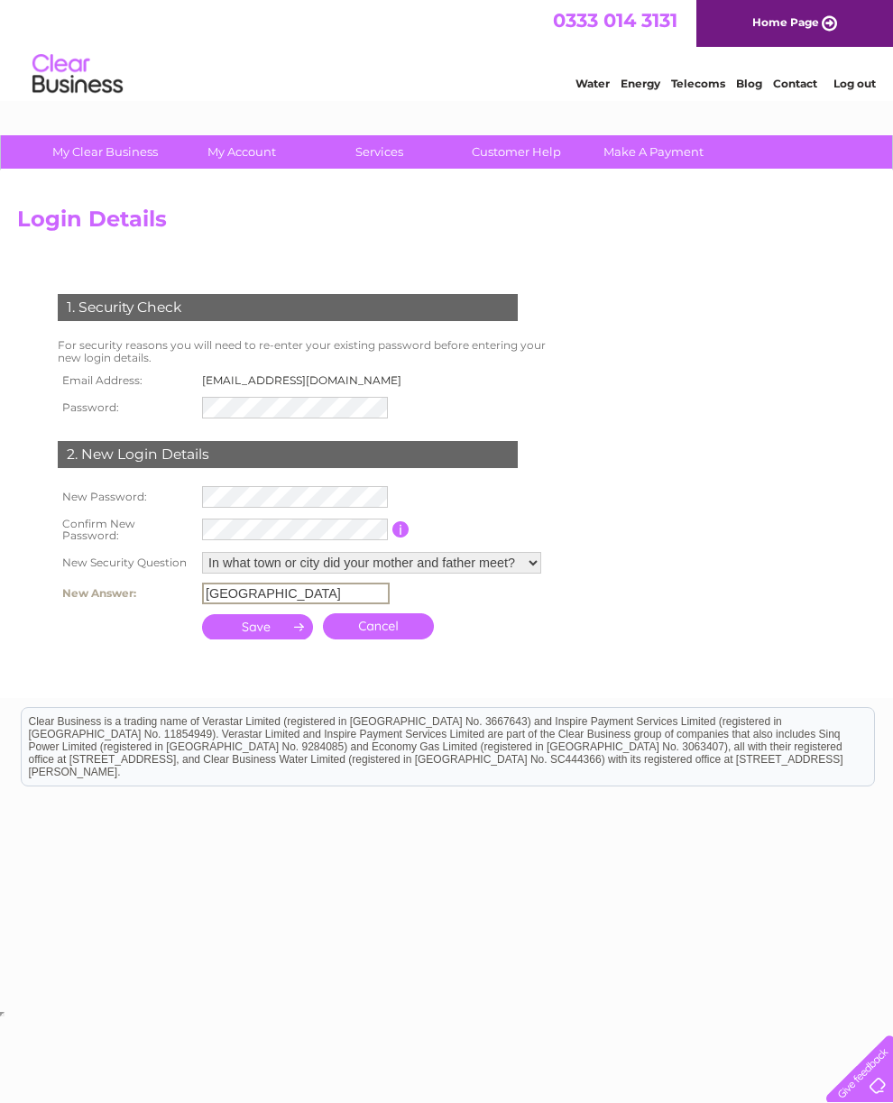
type input "Leicester"
click at [754, 581] on form "1. Security Check For security reasons you will need to re-enter your existing …" at bounding box center [446, 469] width 859 height 422
click at [289, 633] on input "submit" at bounding box center [258, 624] width 112 height 25
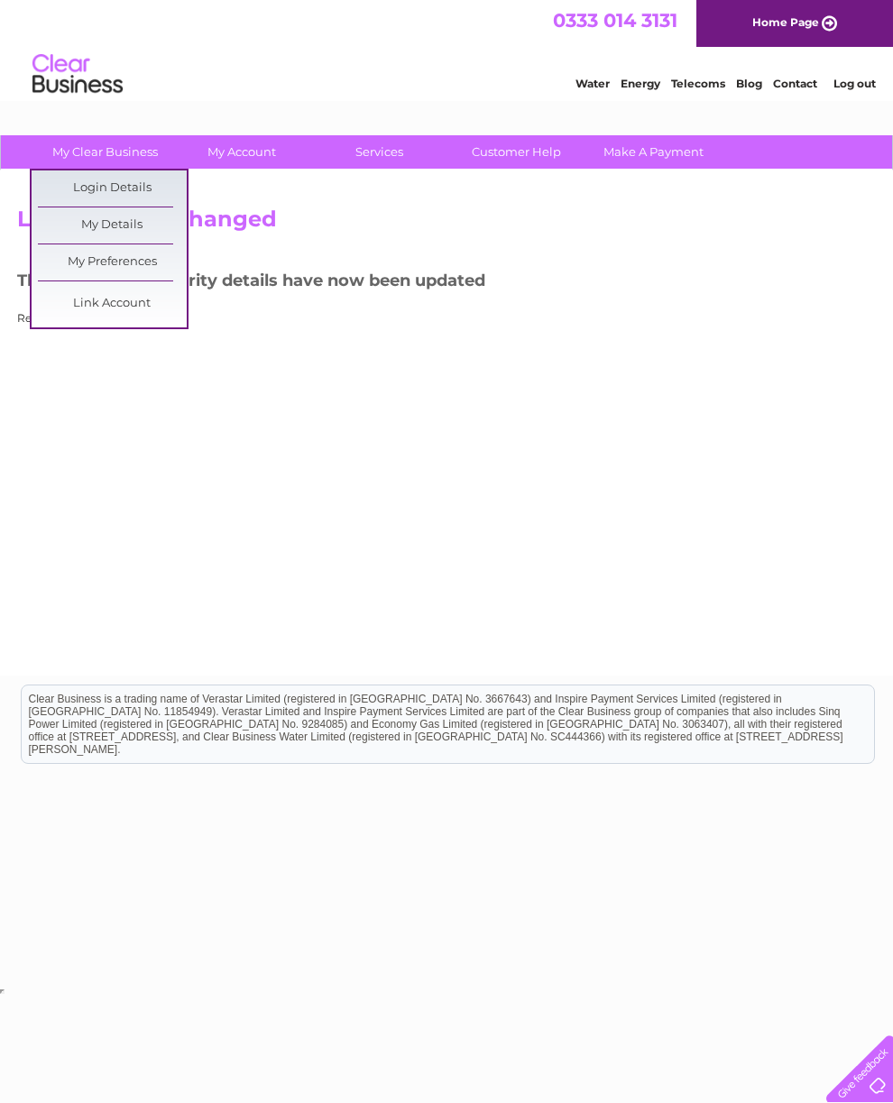
click at [170, 223] on link "My Details" at bounding box center [112, 225] width 149 height 36
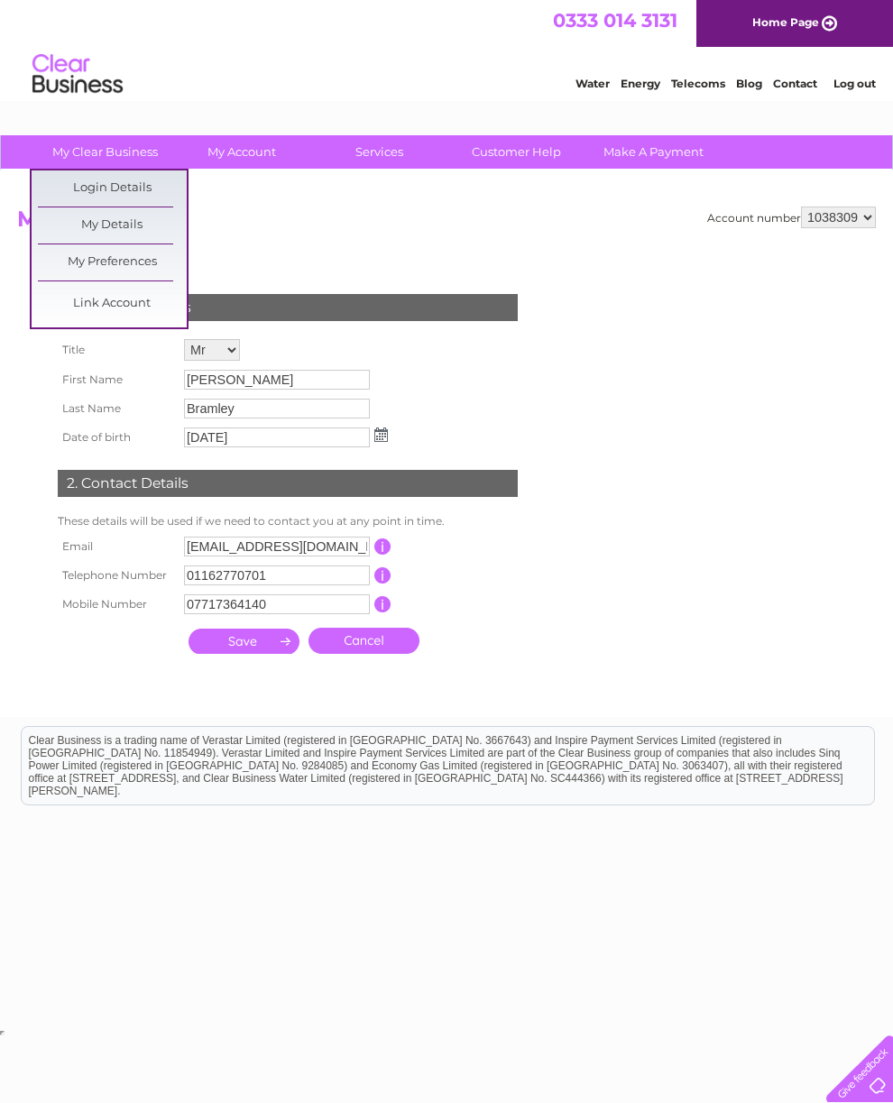
click at [159, 258] on link "My Preferences" at bounding box center [112, 262] width 149 height 36
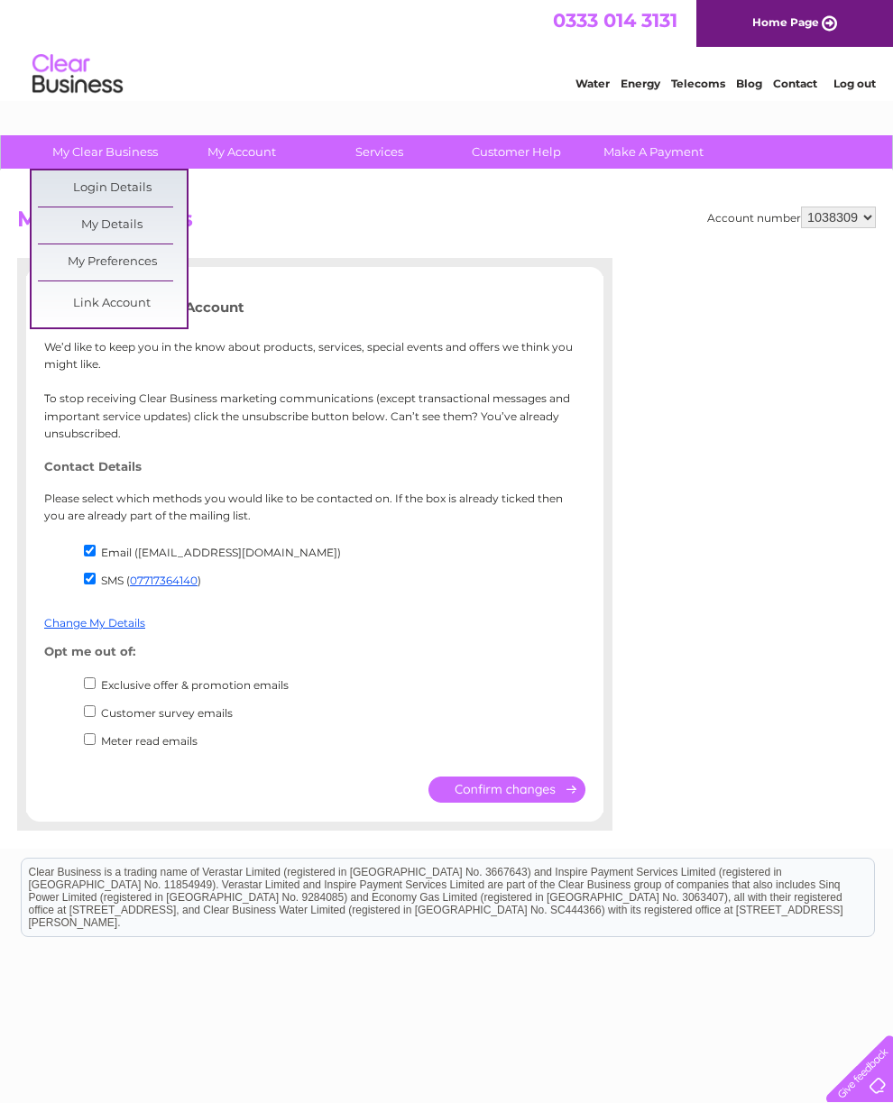
click at [170, 266] on link "My Preferences" at bounding box center [112, 262] width 149 height 36
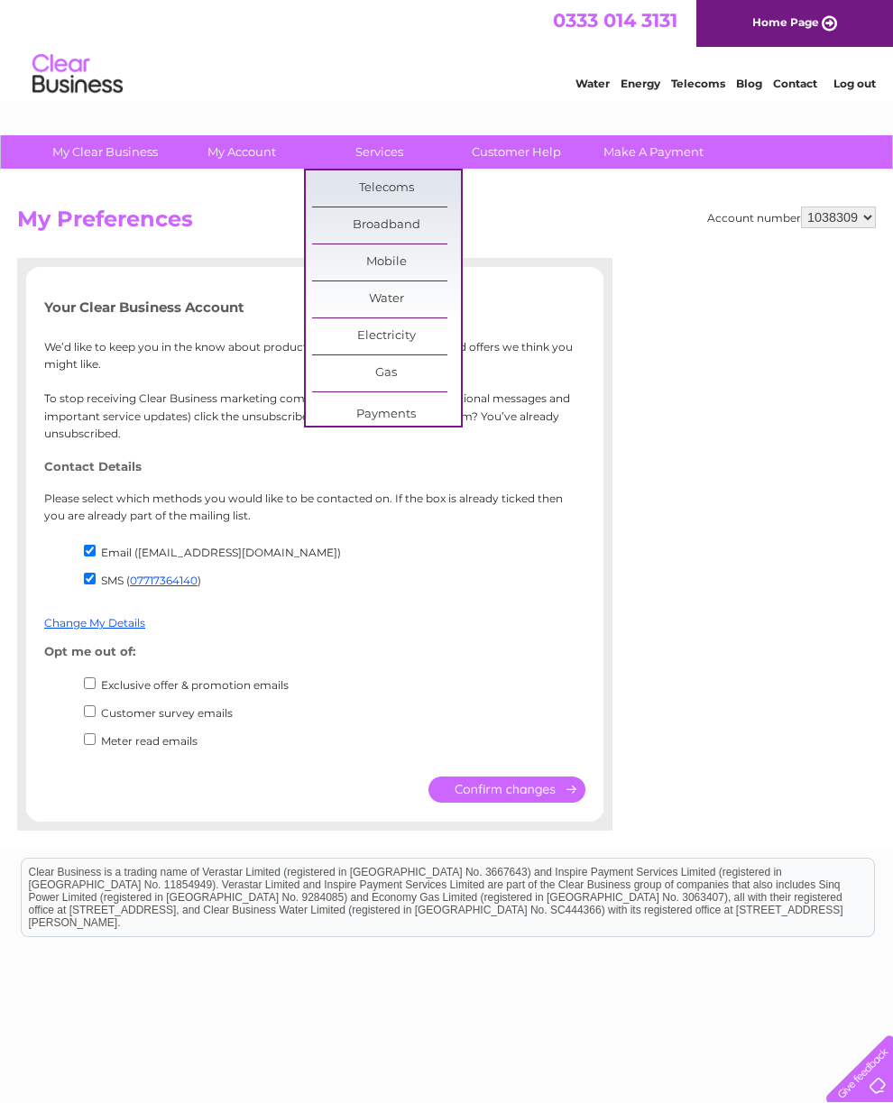
click at [536, 151] on link "Customer Help" at bounding box center [516, 151] width 149 height 33
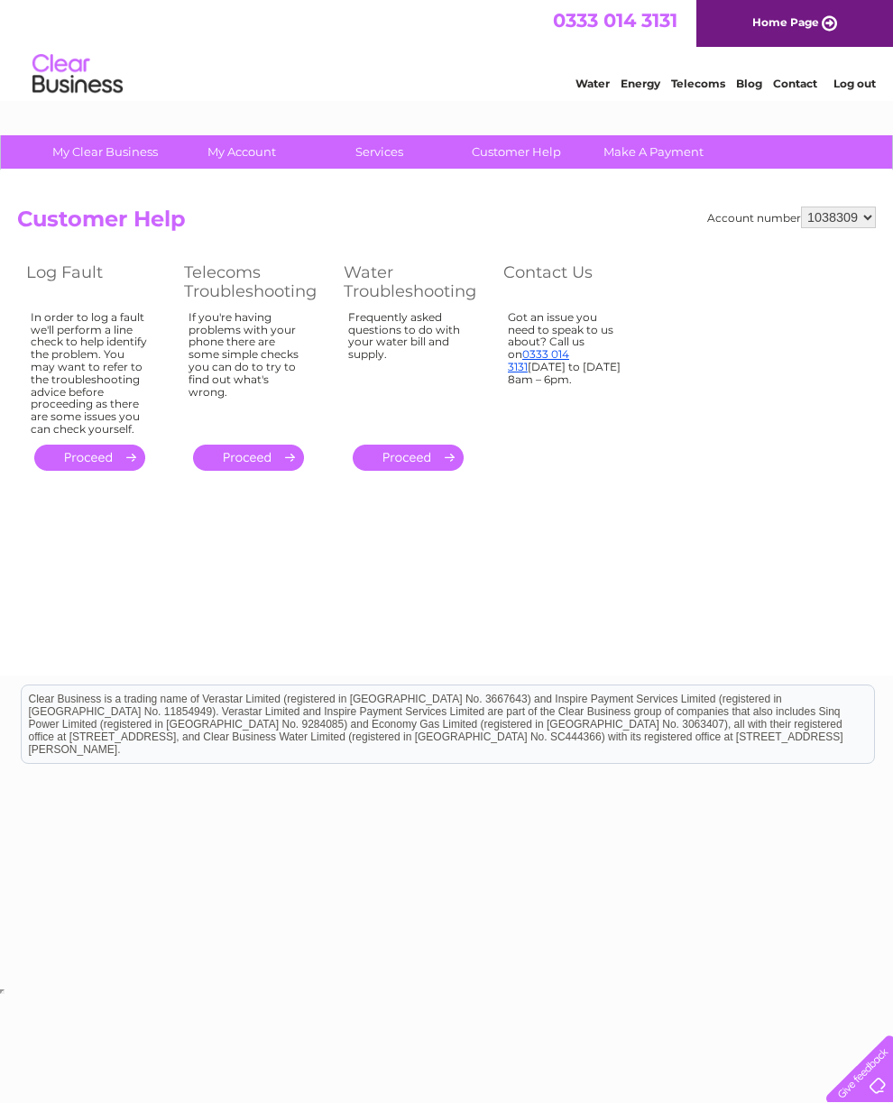
click at [854, 84] on link "Log out" at bounding box center [854, 84] width 42 height 14
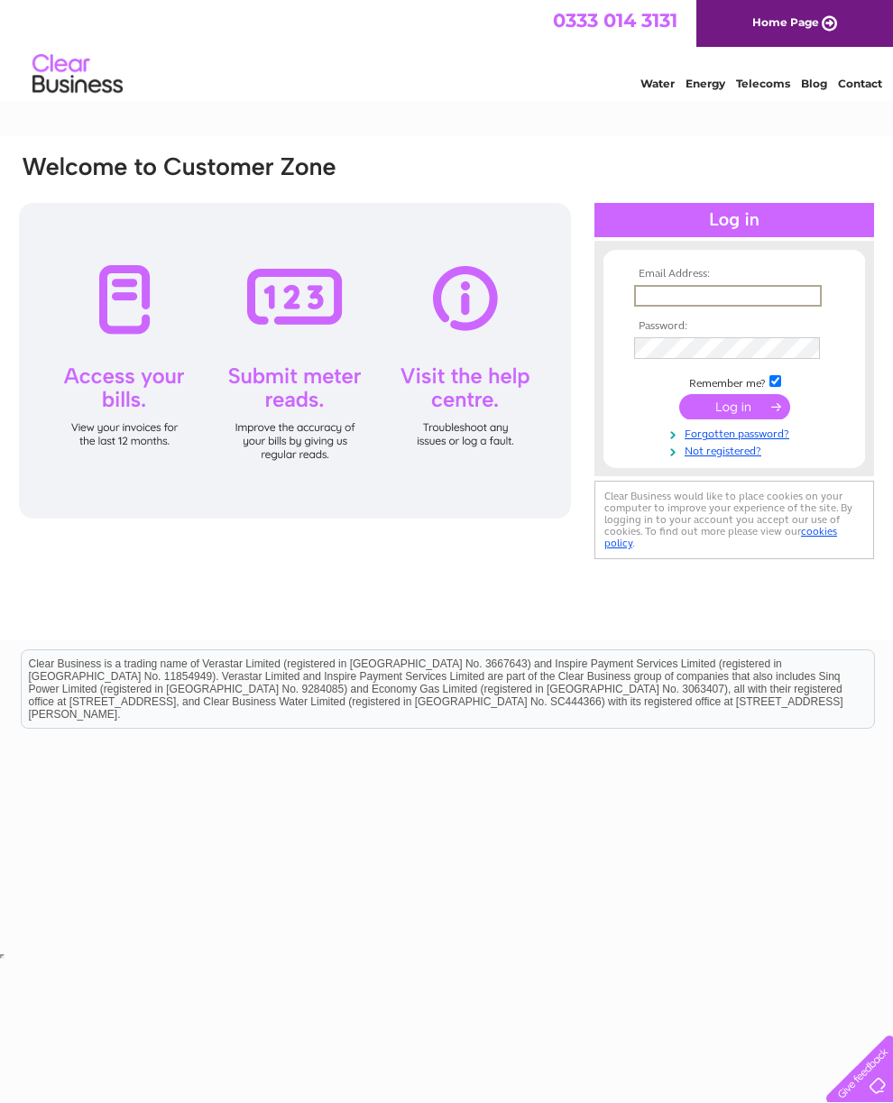
type input "[EMAIL_ADDRESS][DOMAIN_NAME]"
click at [734, 413] on input "submit" at bounding box center [734, 404] width 111 height 25
